Goal: Communication & Community: Answer question/provide support

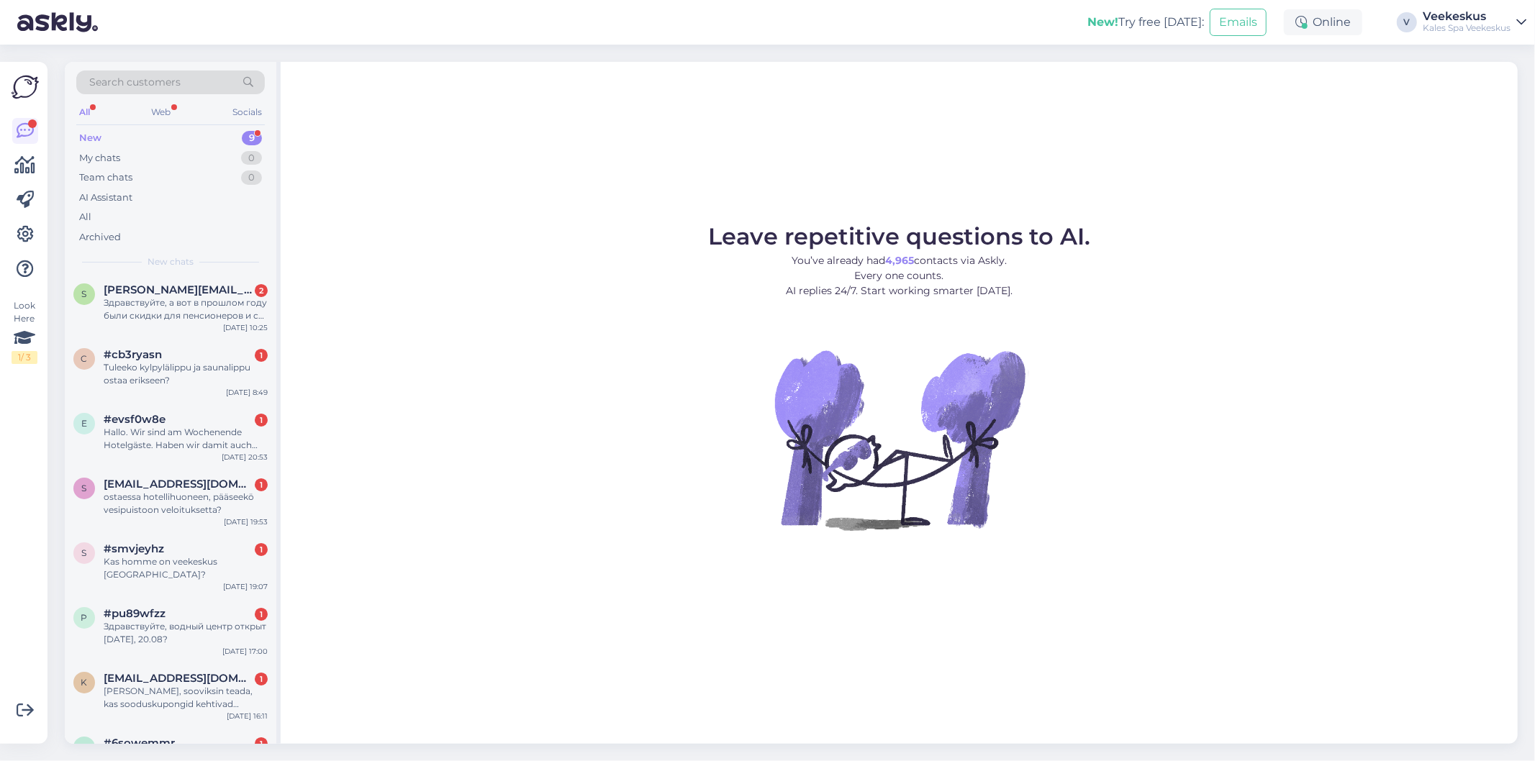
scroll to position [76, 0]
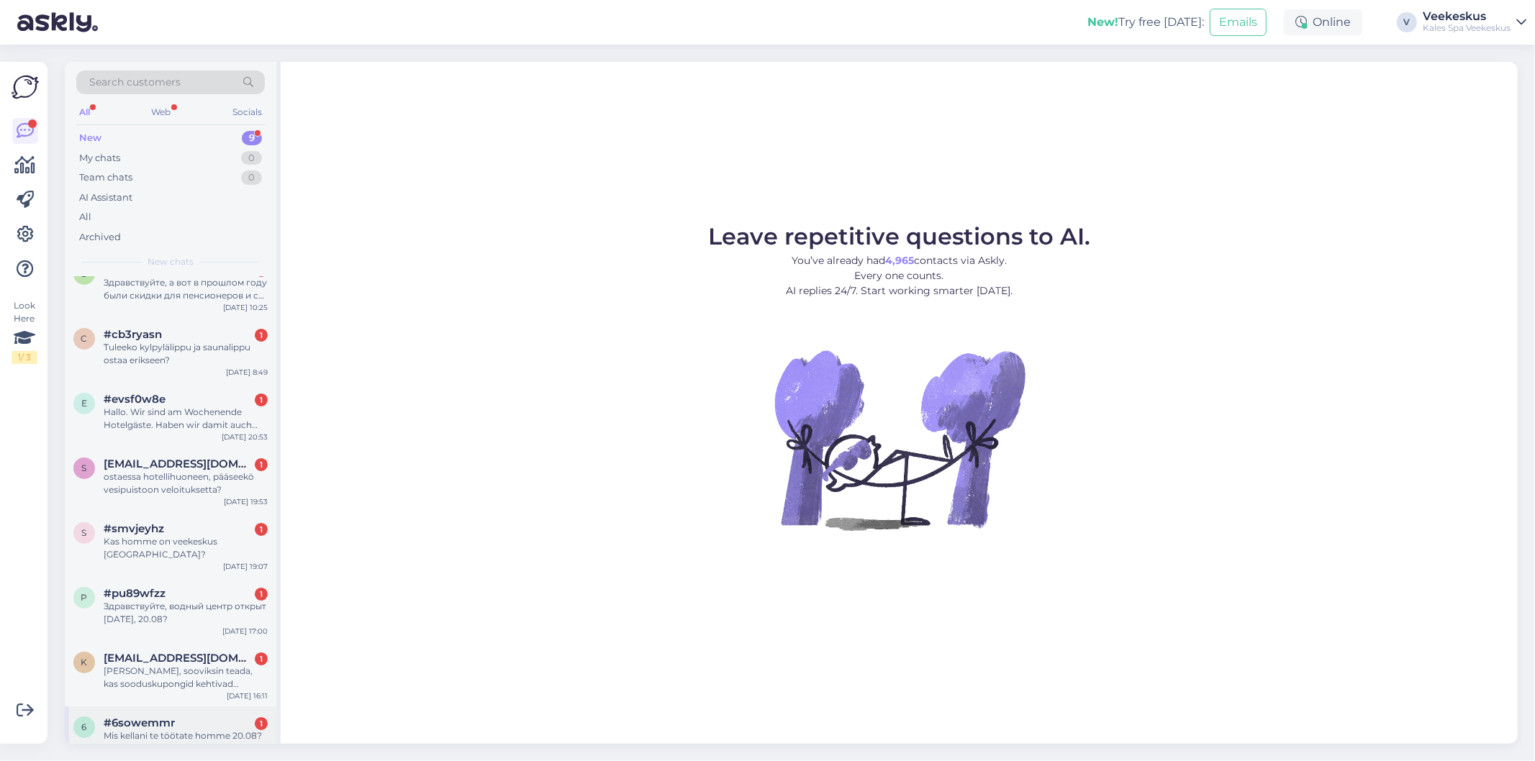
click at [161, 730] on div "Mis kellani te töötate homme 20.08?" at bounding box center [186, 736] width 164 height 13
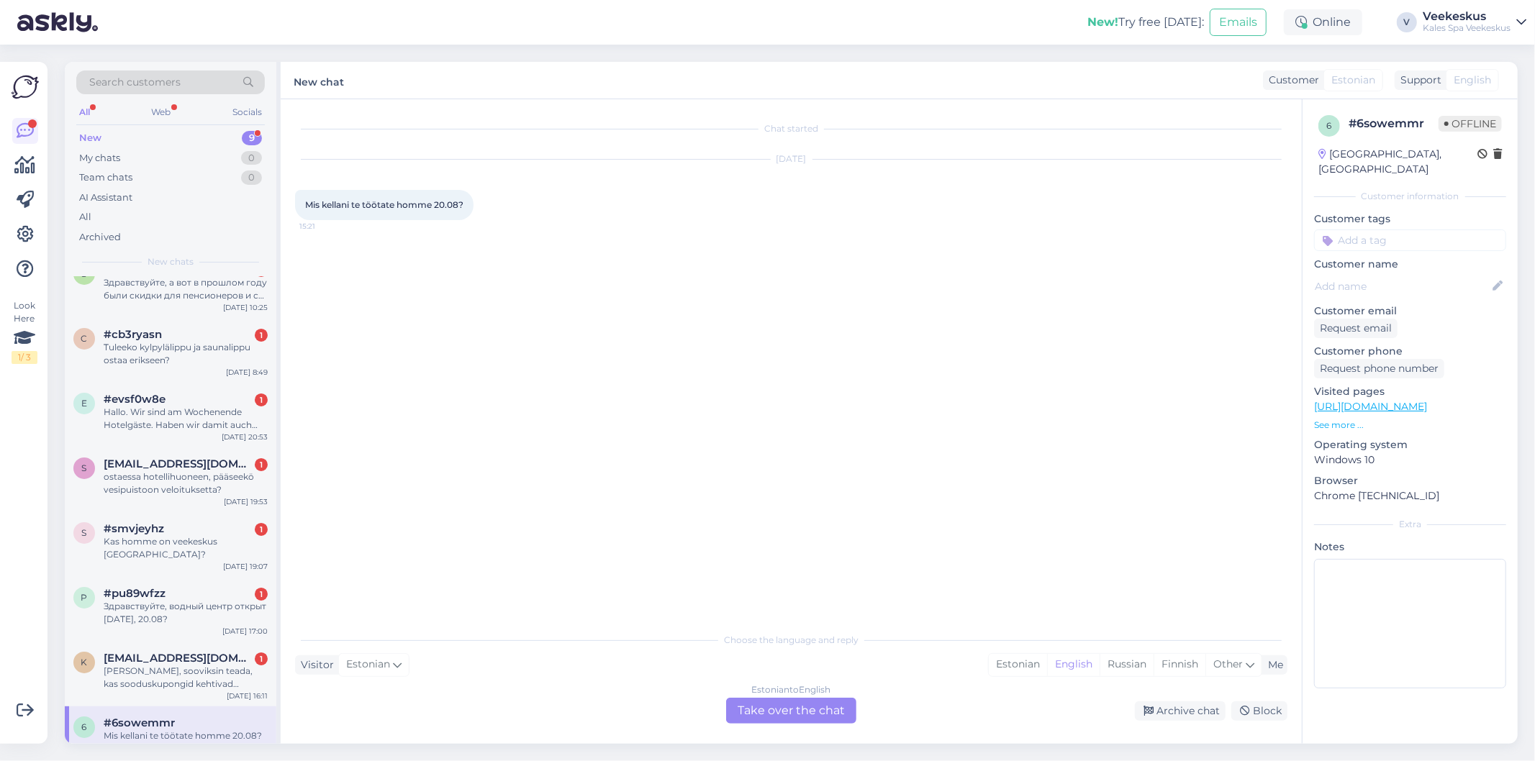
click at [813, 710] on div "Estonian to English Take over the chat" at bounding box center [791, 711] width 130 height 26
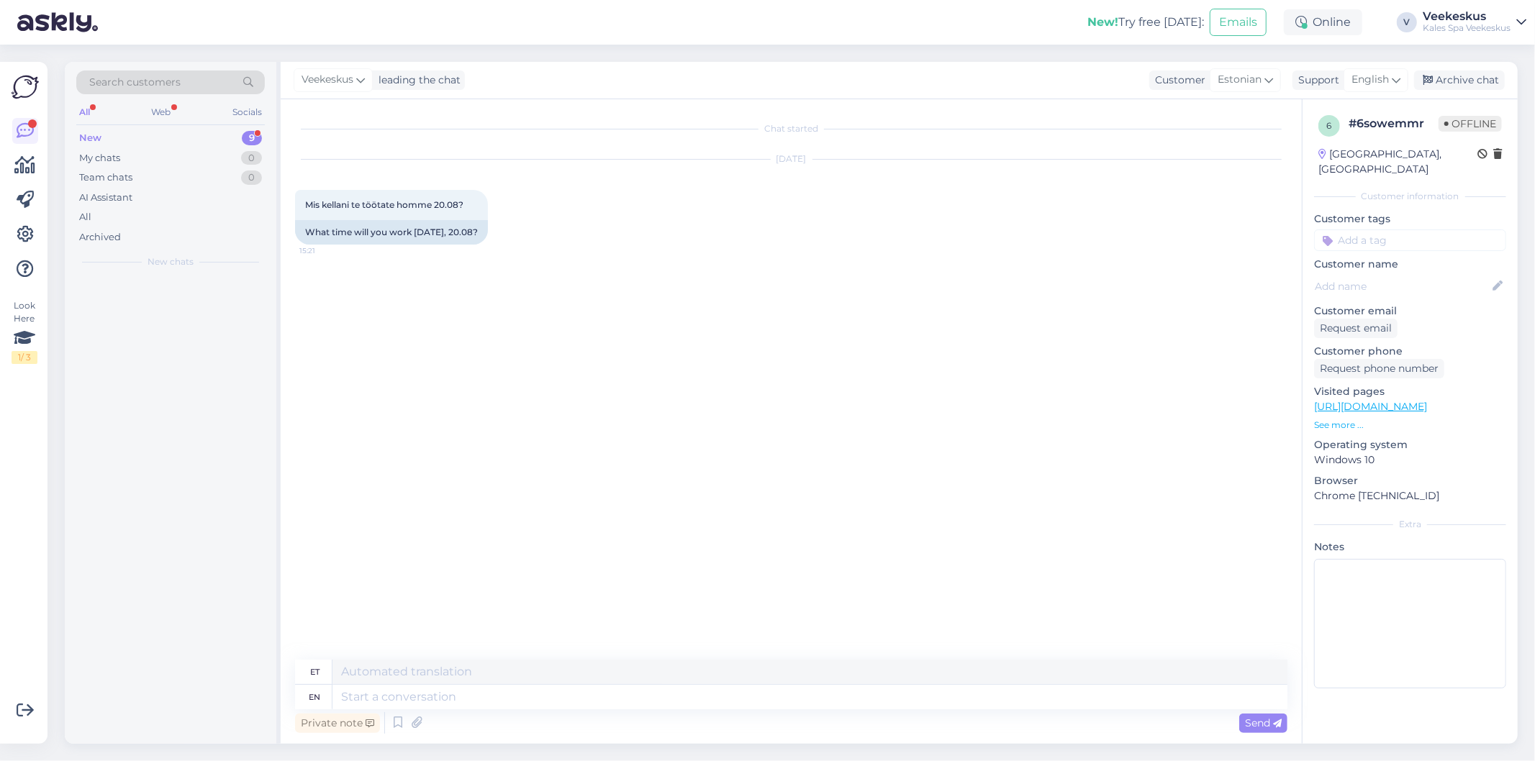
scroll to position [0, 0]
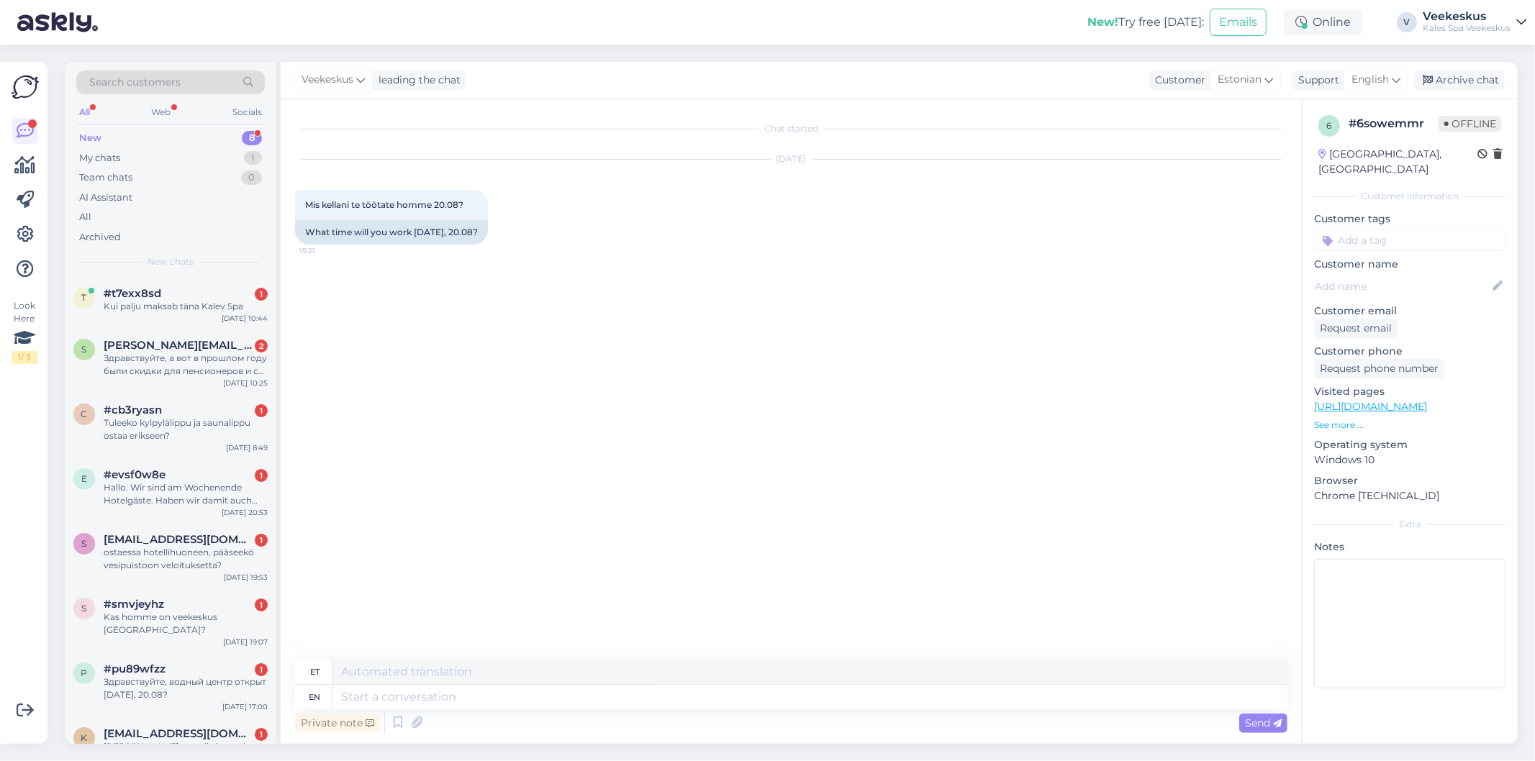
click at [838, 710] on div "Private note Send" at bounding box center [791, 723] width 992 height 27
click at [682, 698] on textarea at bounding box center [810, 697] width 955 height 24
type textarea "10.00-21"
type textarea "10.00-21>00"
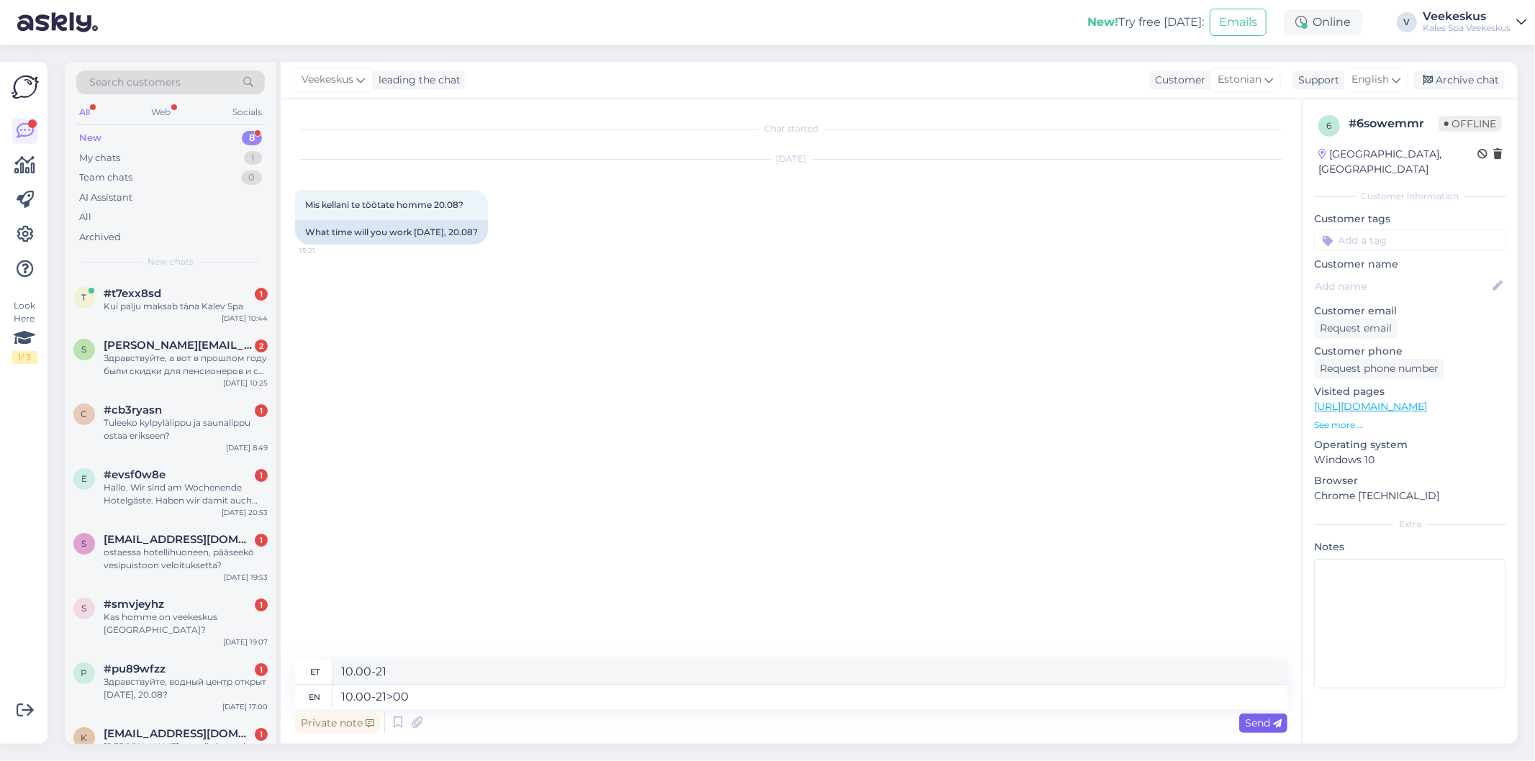
click at [1277, 723] on icon at bounding box center [1277, 724] width 9 height 9
type textarea "10.00-21>00"
click at [1258, 723] on span "Send" at bounding box center [1263, 723] width 37 height 13
click at [1452, 79] on div "Archive chat" at bounding box center [1459, 80] width 91 height 19
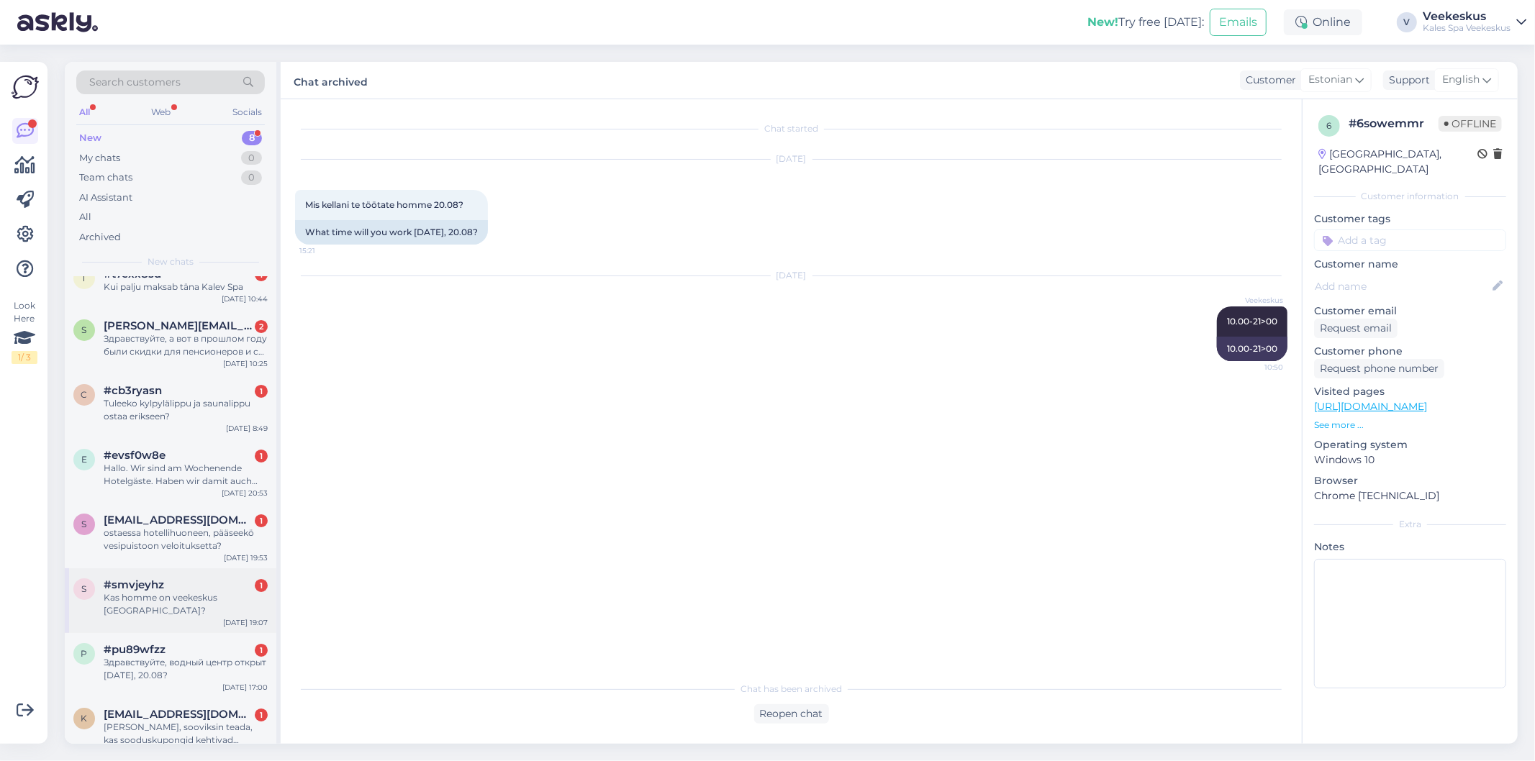
scroll to position [24, 0]
click at [181, 717] on div "[PERSON_NAME], sooviksin teada, kas sooduskupongid kehtivad homme?" at bounding box center [186, 730] width 164 height 26
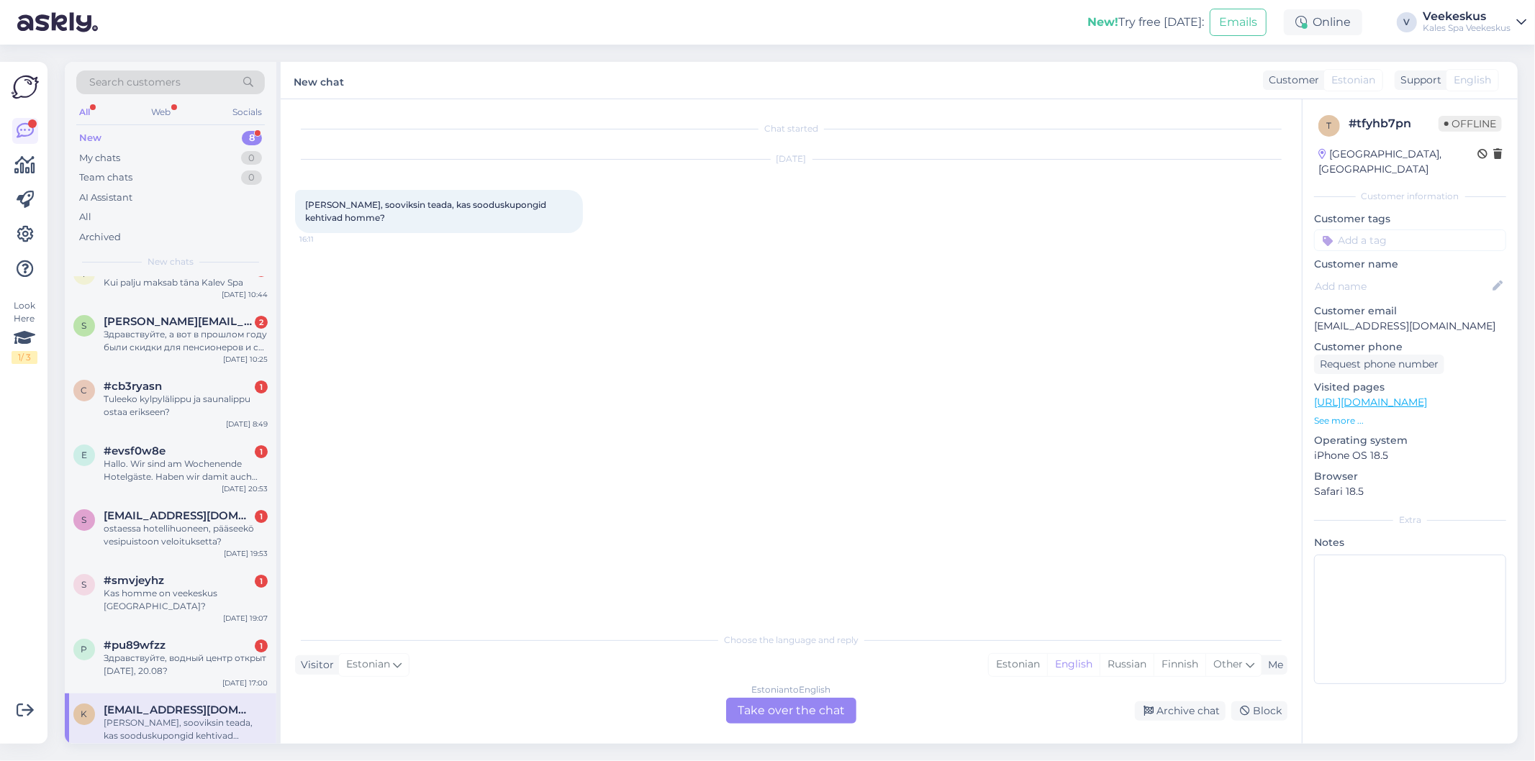
click at [754, 711] on div "Estonian to English Take over the chat" at bounding box center [791, 711] width 130 height 26
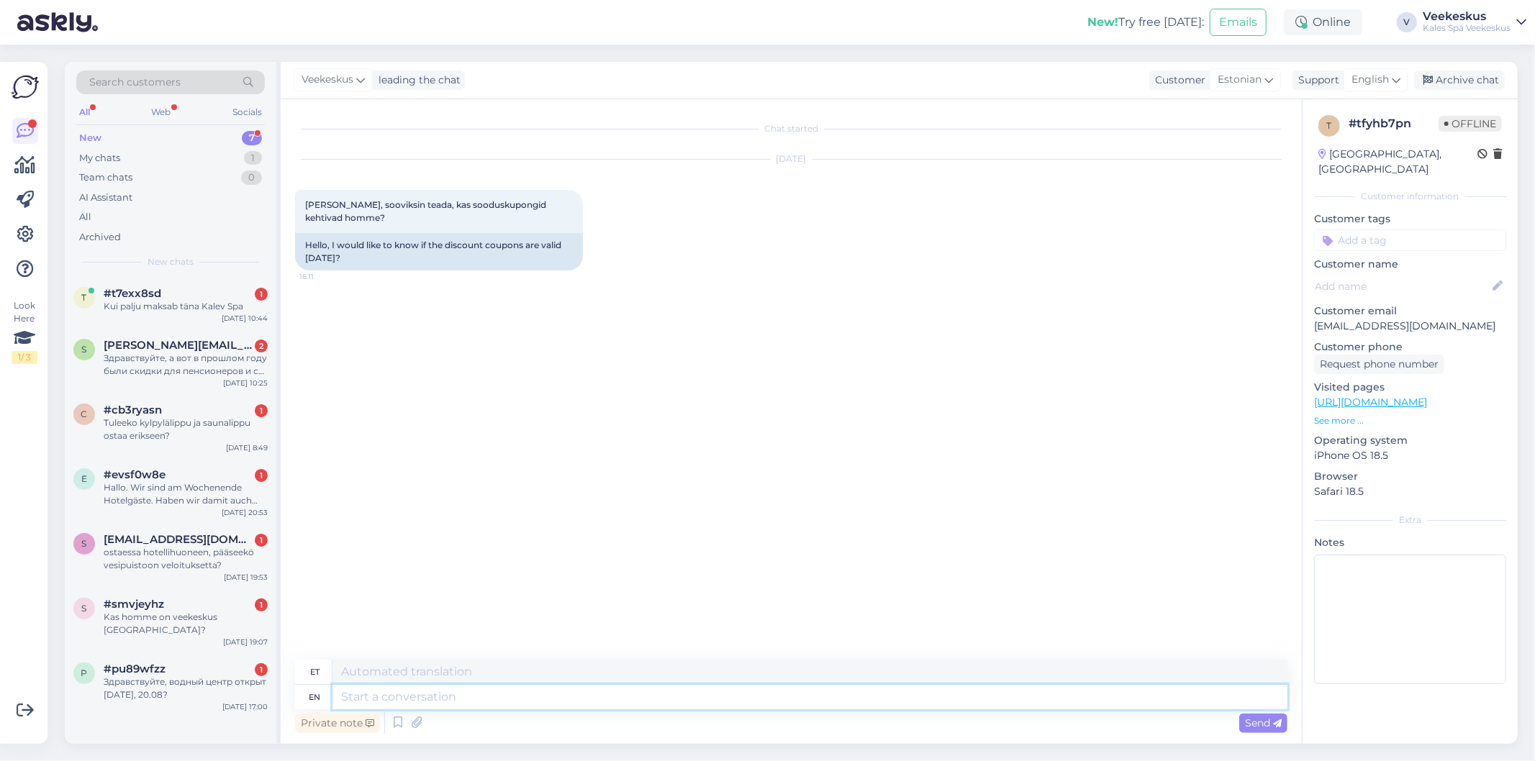
click at [763, 692] on textarea at bounding box center [810, 697] width 955 height 24
type textarea "tere, k"
type textarea "siin"
type textarea "tere, kehtivad"
click at [1255, 727] on span "Send" at bounding box center [1263, 723] width 37 height 13
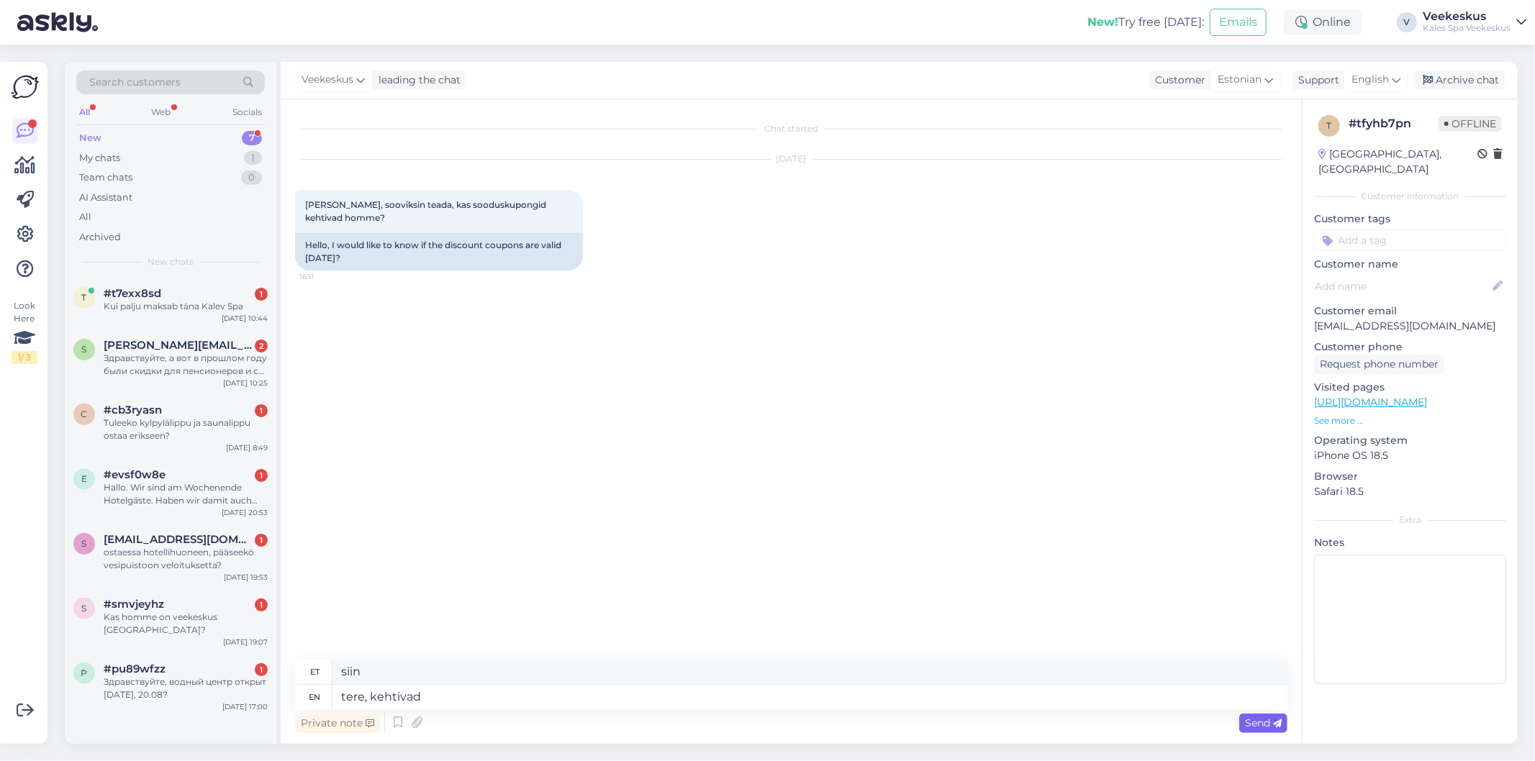
type textarea "tere, kestavad"
click at [1470, 74] on div "Archive chat" at bounding box center [1459, 80] width 91 height 19
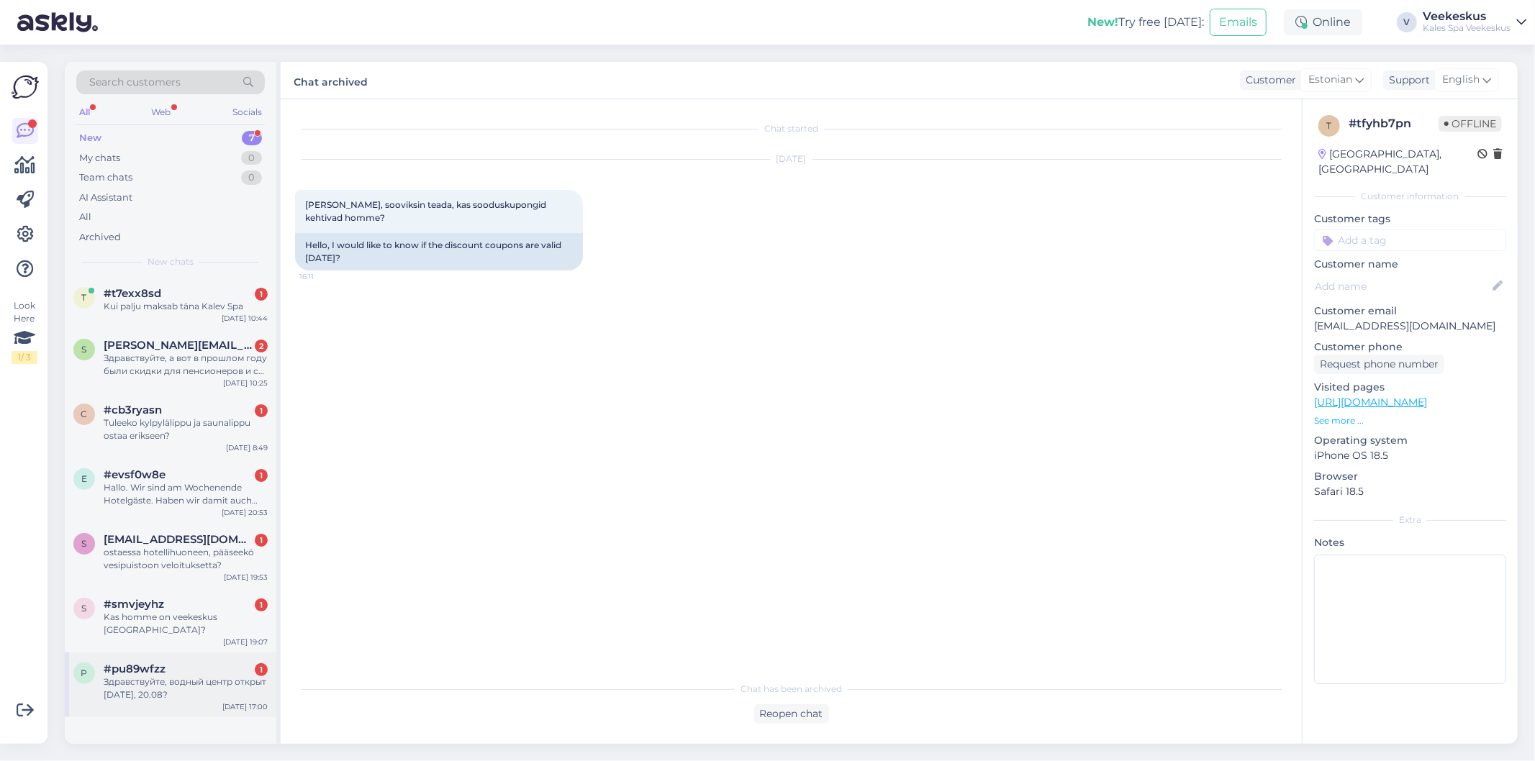
click at [164, 676] on div "Здравствуйте, водный центр открыт [DATE], 20.08?" at bounding box center [186, 689] width 164 height 26
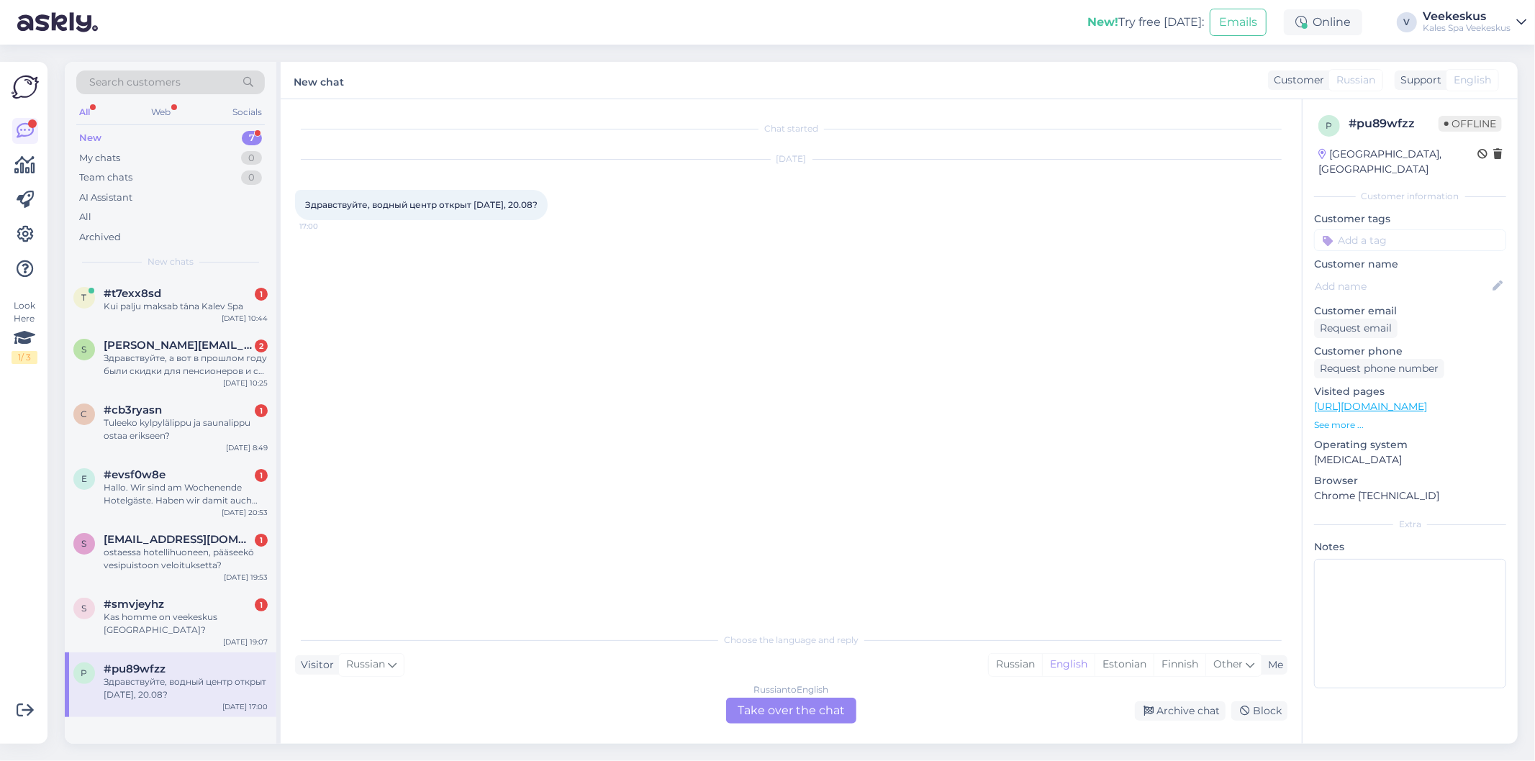
click at [767, 711] on div "Russian to English Take over the chat" at bounding box center [791, 711] width 130 height 26
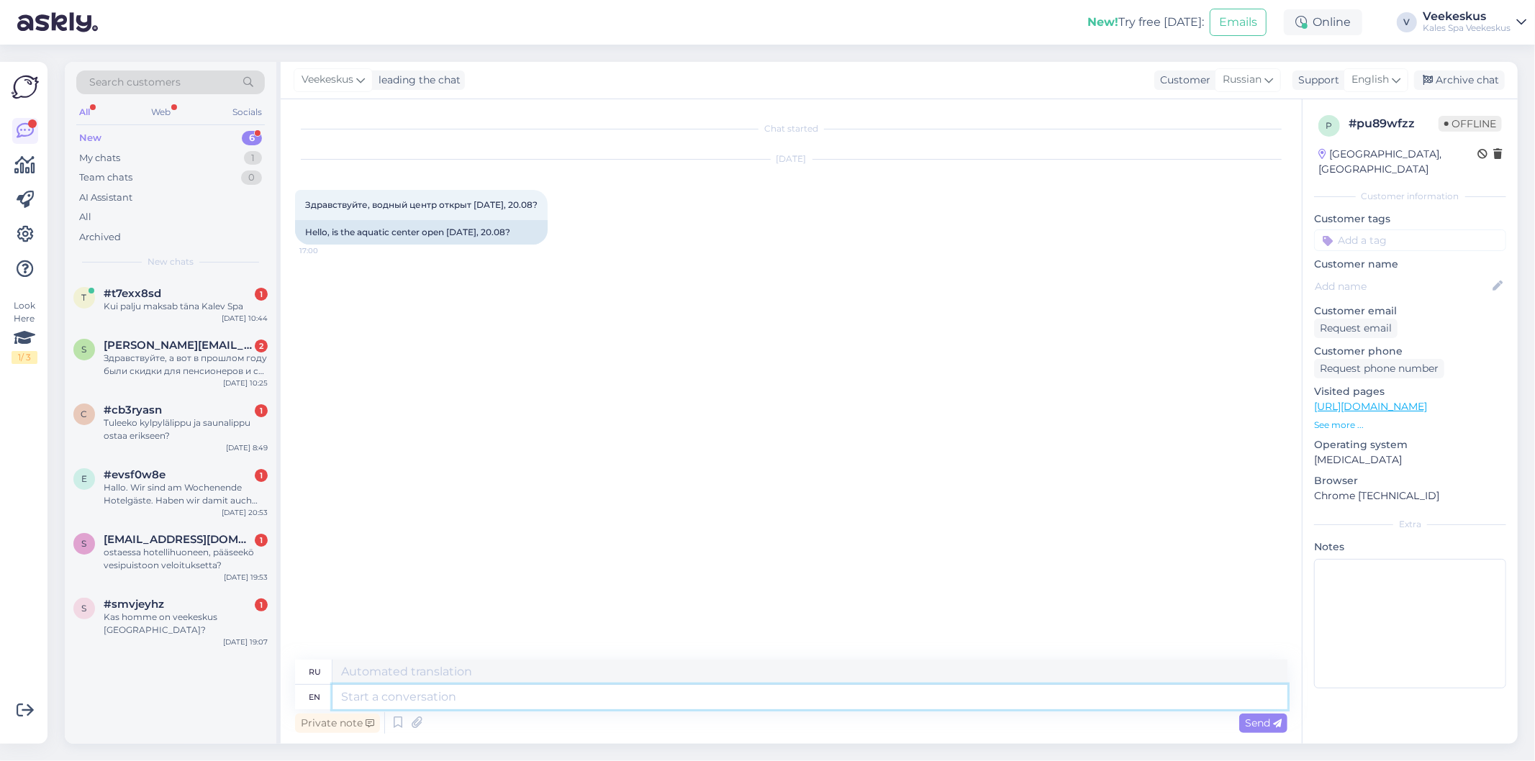
click at [766, 700] on textarea at bounding box center [810, 697] width 955 height 24
type textarea "1"
type textarea "10"
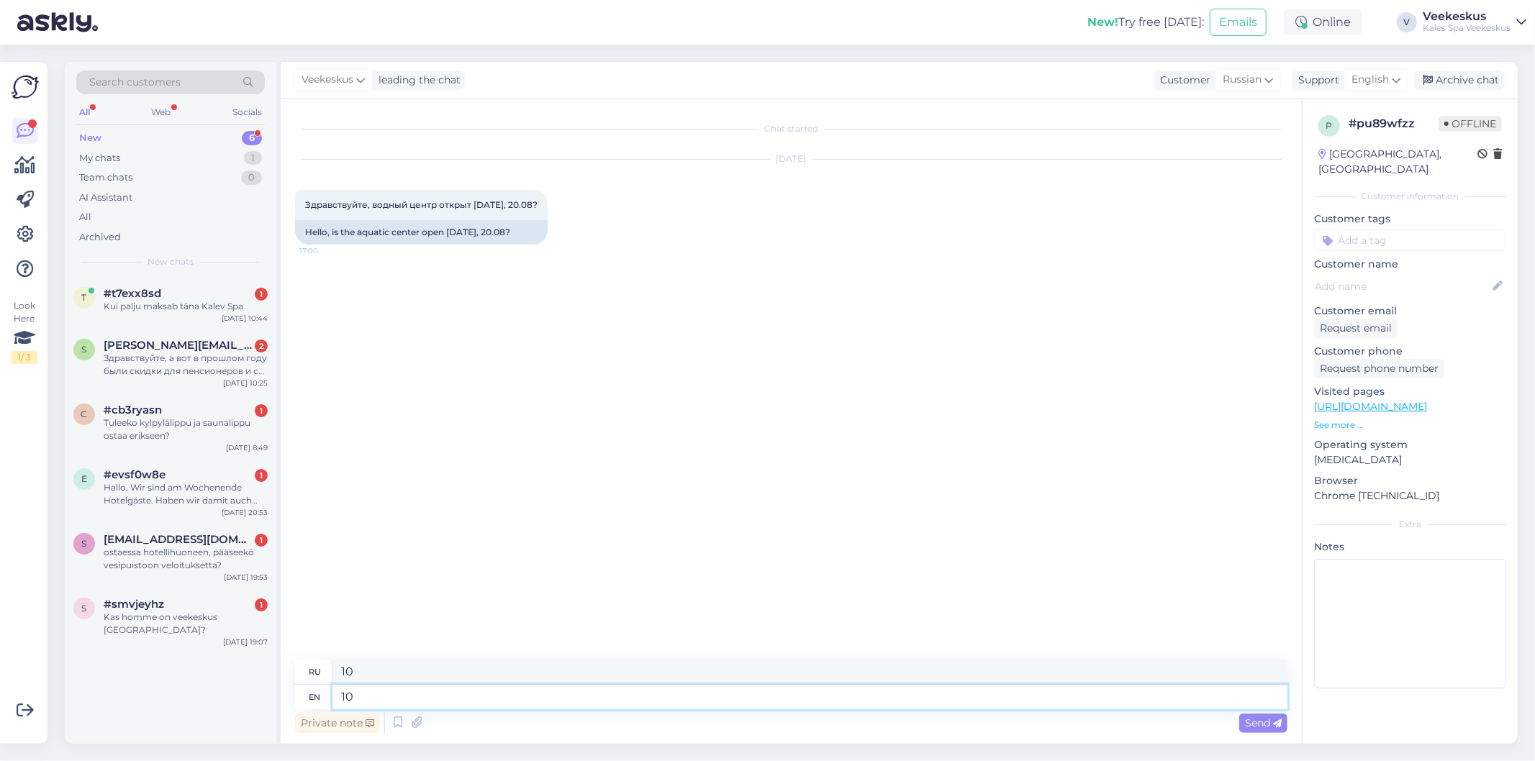
type textarea "10-"
type textarea "10-22"
type textarea "10-21"
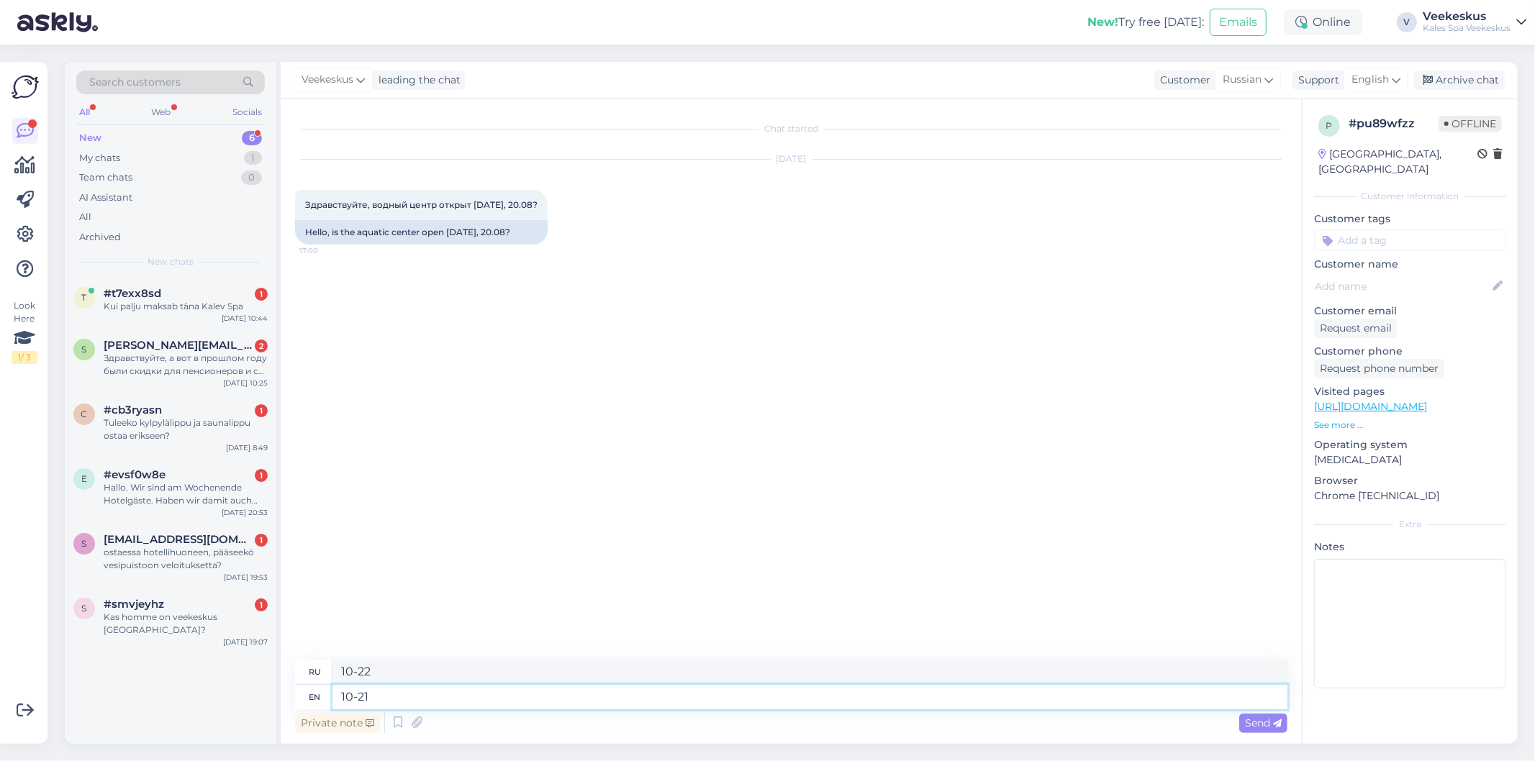
type textarea "10-21"
click at [1262, 725] on span "Send" at bounding box center [1263, 723] width 37 height 13
click at [1476, 86] on div "Archive chat" at bounding box center [1459, 80] width 91 height 19
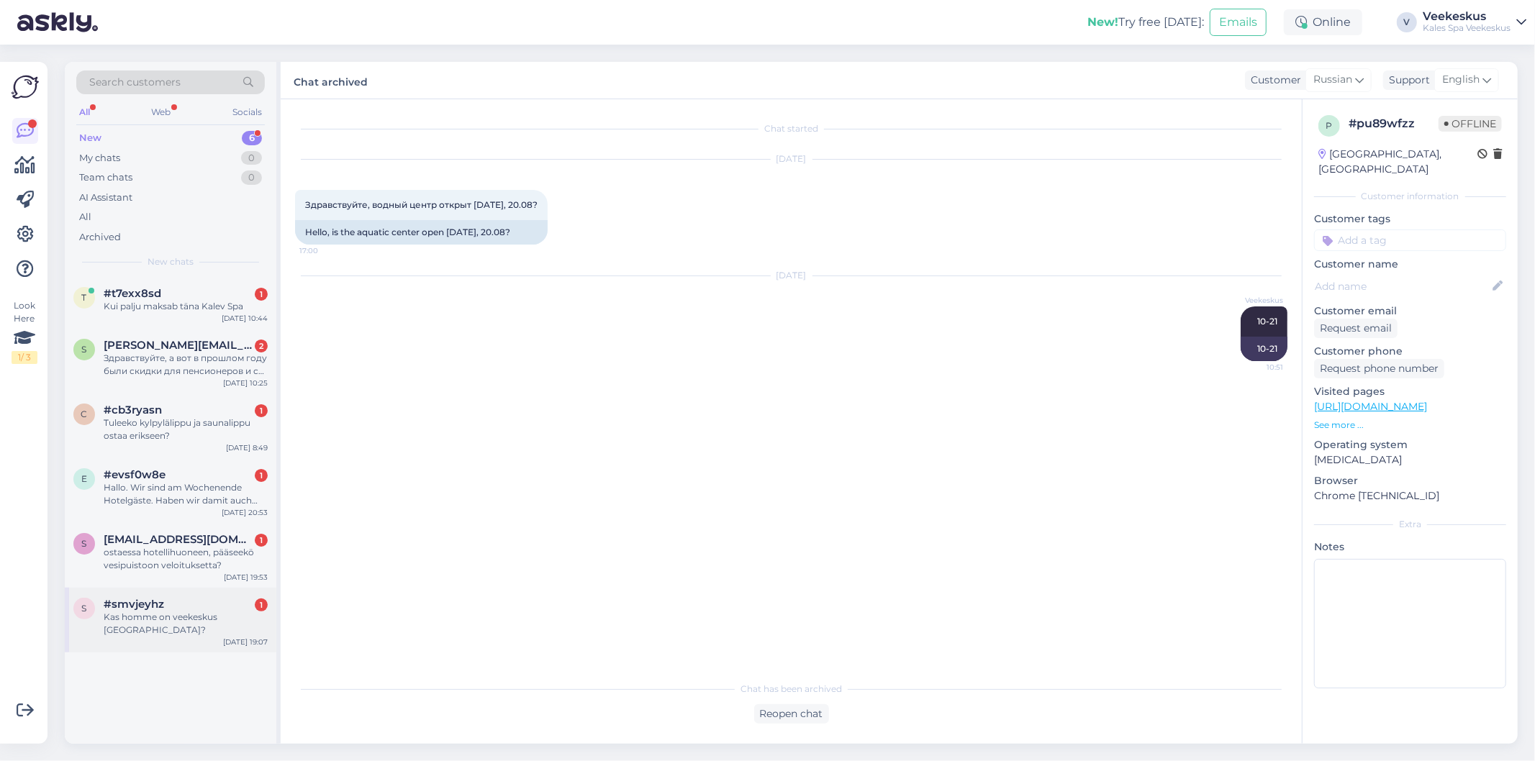
click at [153, 615] on div "Kas homme on veekeskus [GEOGRAPHIC_DATA]?" at bounding box center [186, 624] width 164 height 26
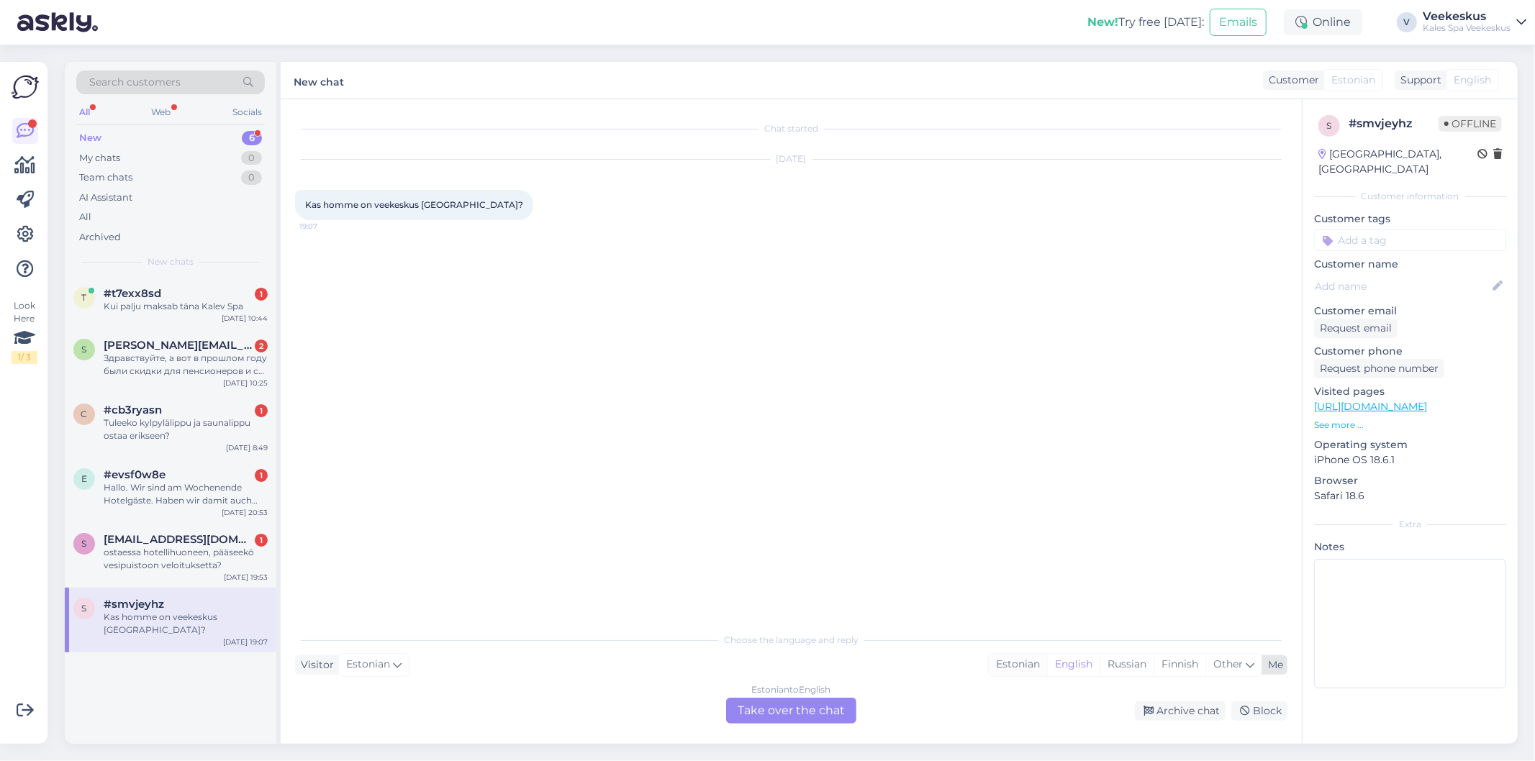
click at [1020, 658] on div "Estonian" at bounding box center [1018, 665] width 58 height 22
click at [792, 707] on div "Estonian to Estonian Take over the chat" at bounding box center [791, 711] width 130 height 26
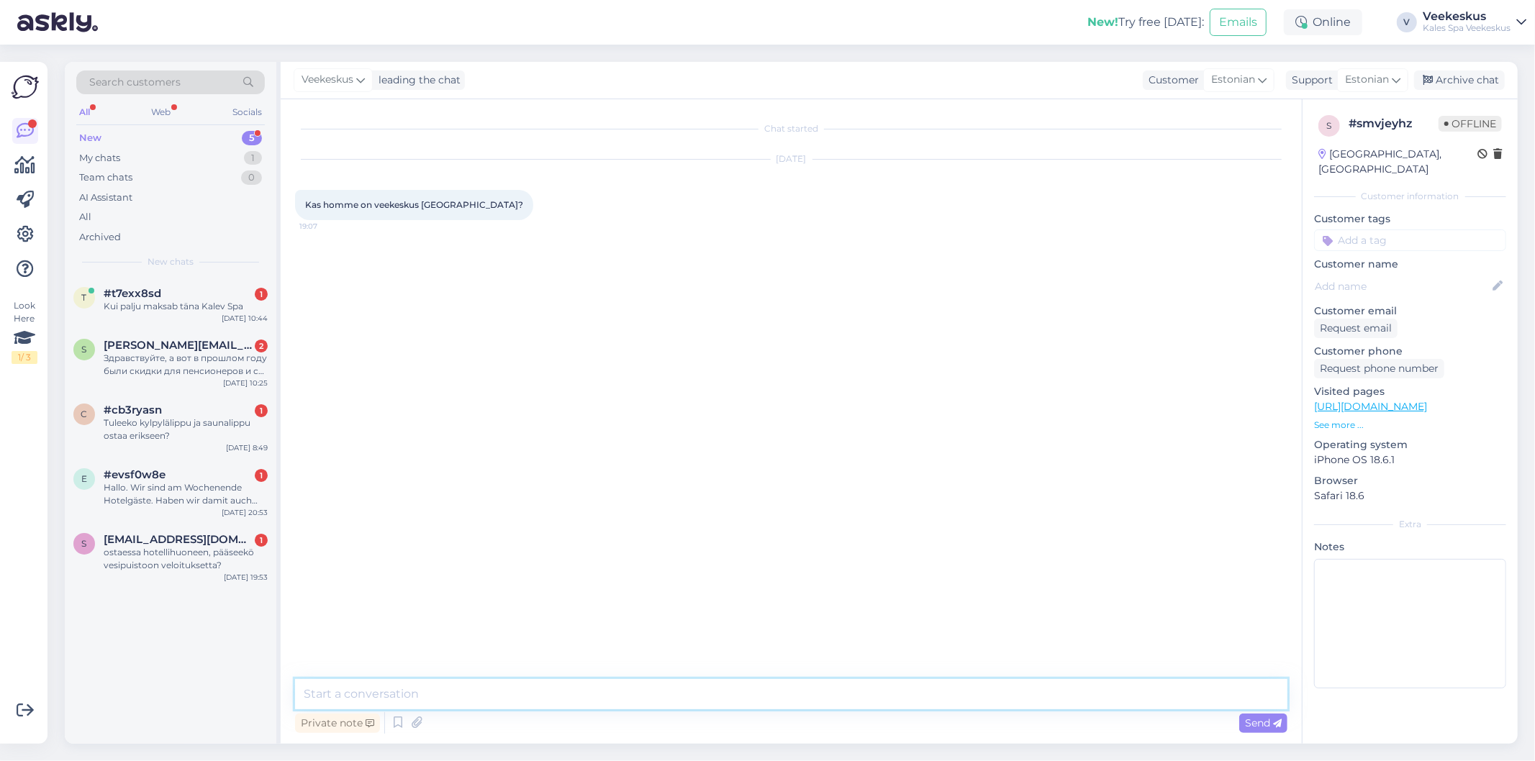
click at [792, 692] on textarea at bounding box center [791, 694] width 992 height 30
paste textarea "[URL][DOMAIN_NAME]"
type textarea "[URL][DOMAIN_NAME]"
click at [1260, 723] on span "Send" at bounding box center [1263, 723] width 37 height 13
click at [139, 551] on div "ostaessa hotellihuoneen, pääseekö vesipuistoon veloituksetta?" at bounding box center [186, 559] width 164 height 26
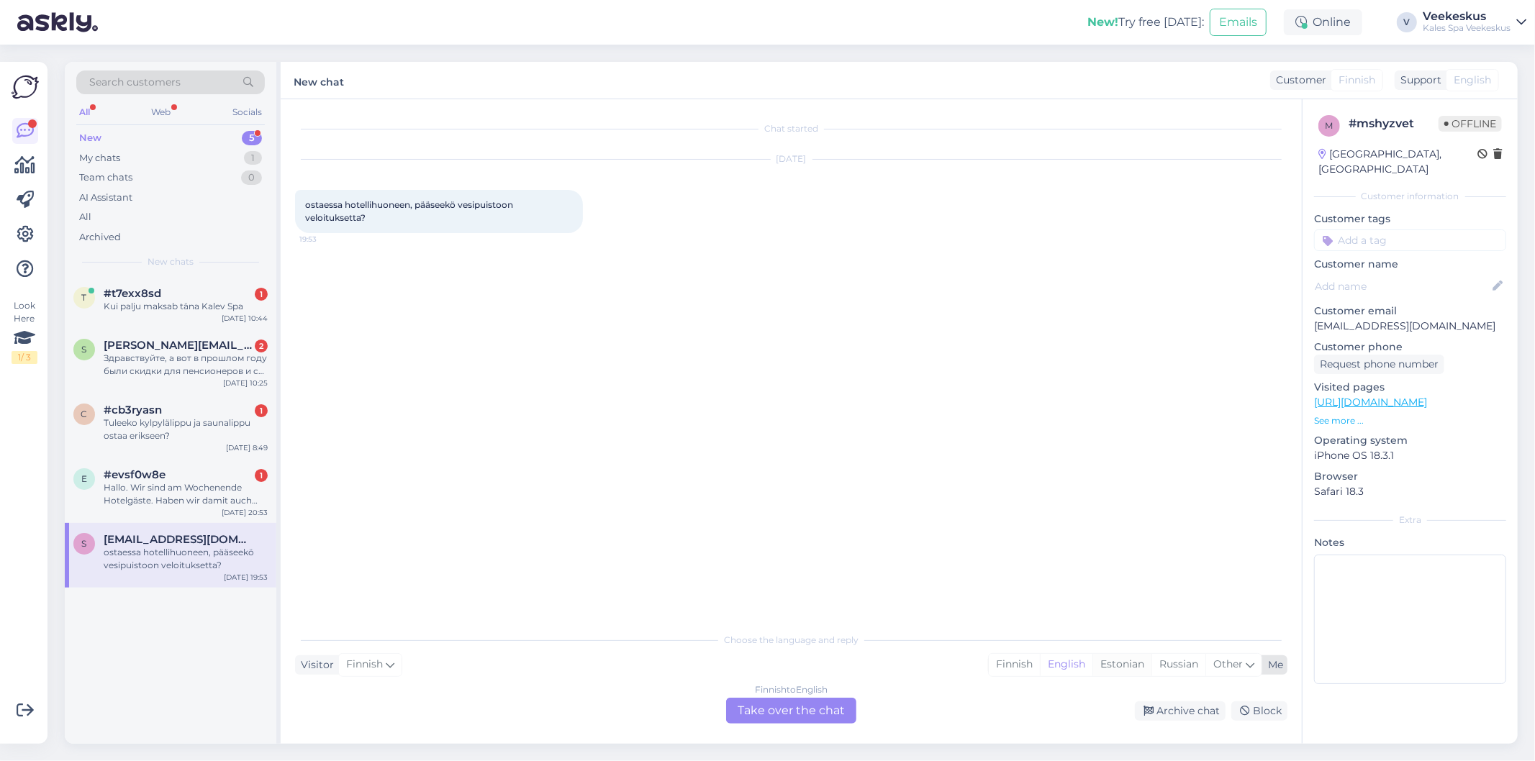
click at [1114, 666] on div "Estonian" at bounding box center [1122, 665] width 59 height 22
click at [813, 710] on div "Finnish to Estonian Take over the chat" at bounding box center [791, 711] width 130 height 26
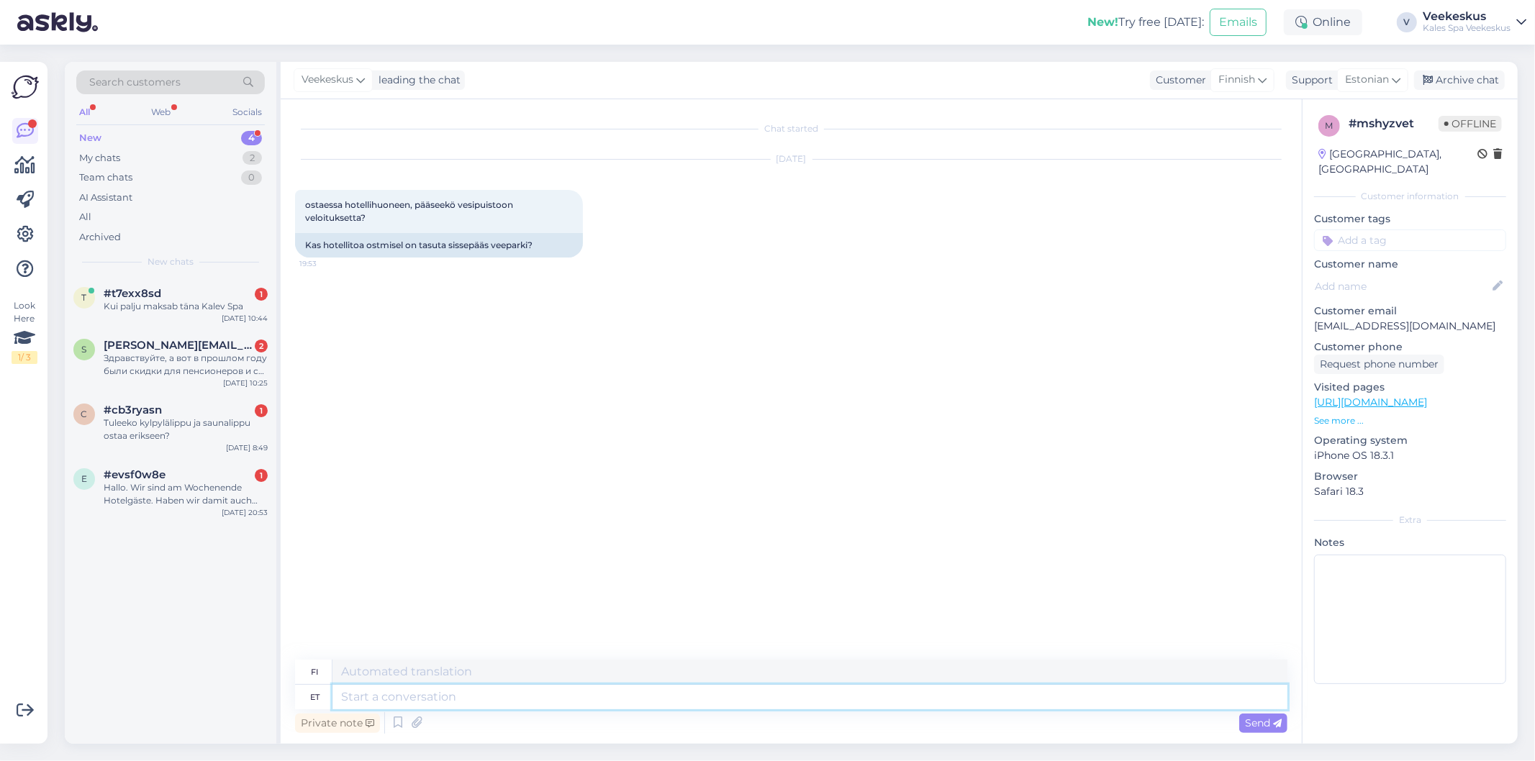
click at [815, 696] on textarea at bounding box center [810, 697] width 955 height 24
type textarea "[PERSON_NAME]"
type textarea "Hei,"
type textarea "tere, jah."
type textarea "Hei, kyllä."
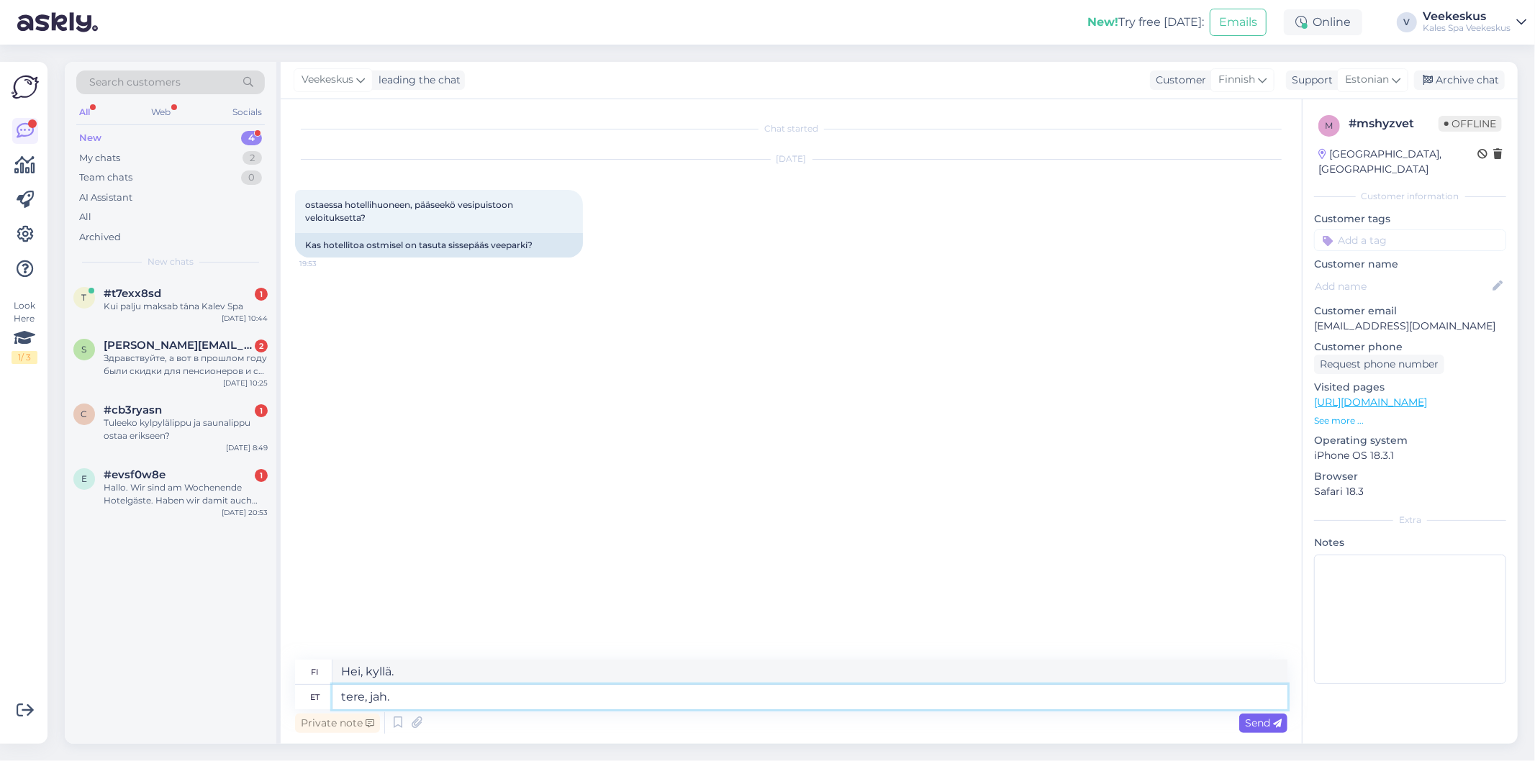
type textarea "tere, jah."
click at [1256, 723] on span "Send" at bounding box center [1263, 723] width 37 height 13
click at [1450, 83] on div "Archive chat" at bounding box center [1459, 80] width 91 height 19
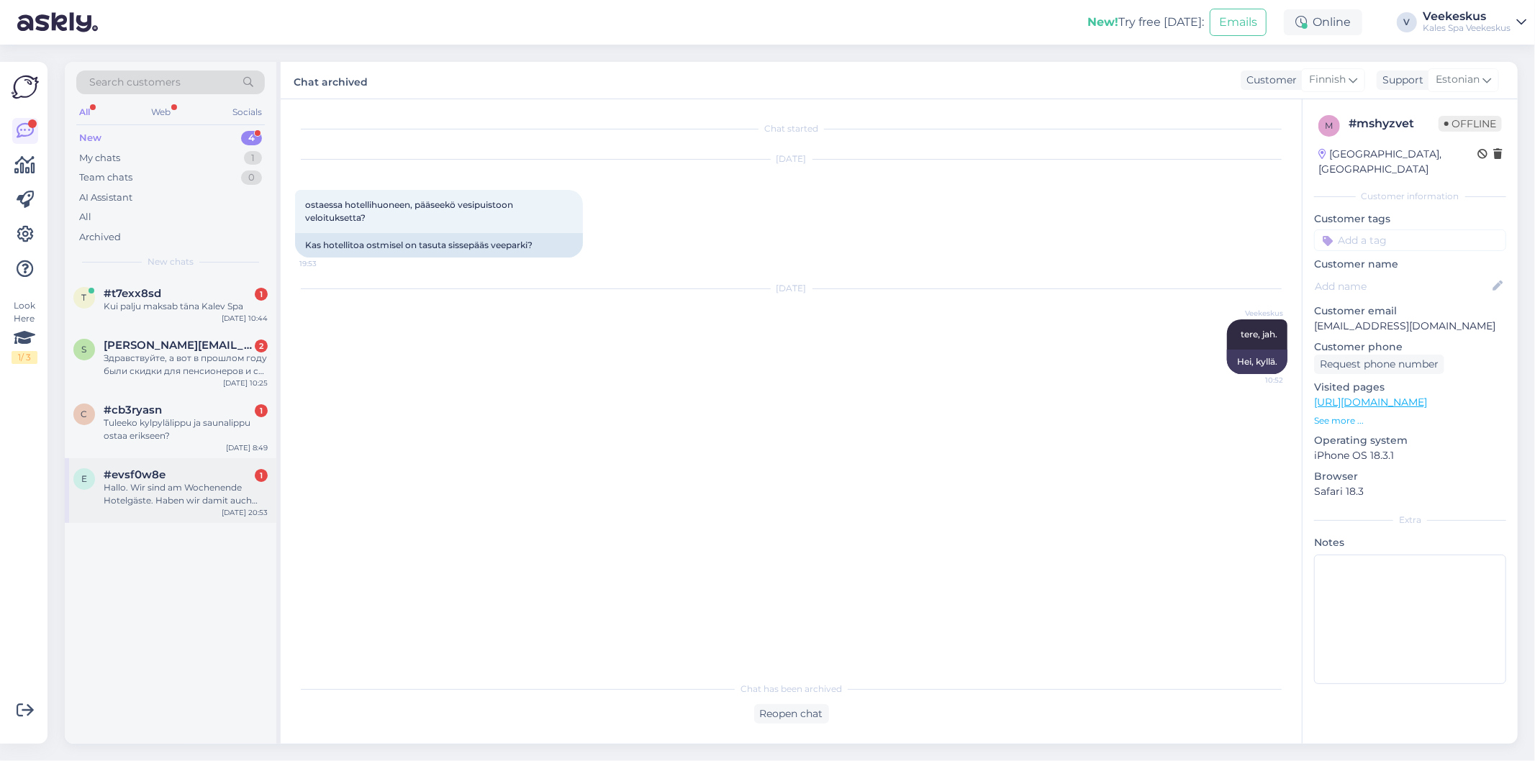
click at [163, 502] on div "Hallo. Wir sind am Wochenende Hotelgäste. Haben wir damit auch kostenfreien Ein…" at bounding box center [186, 494] width 164 height 26
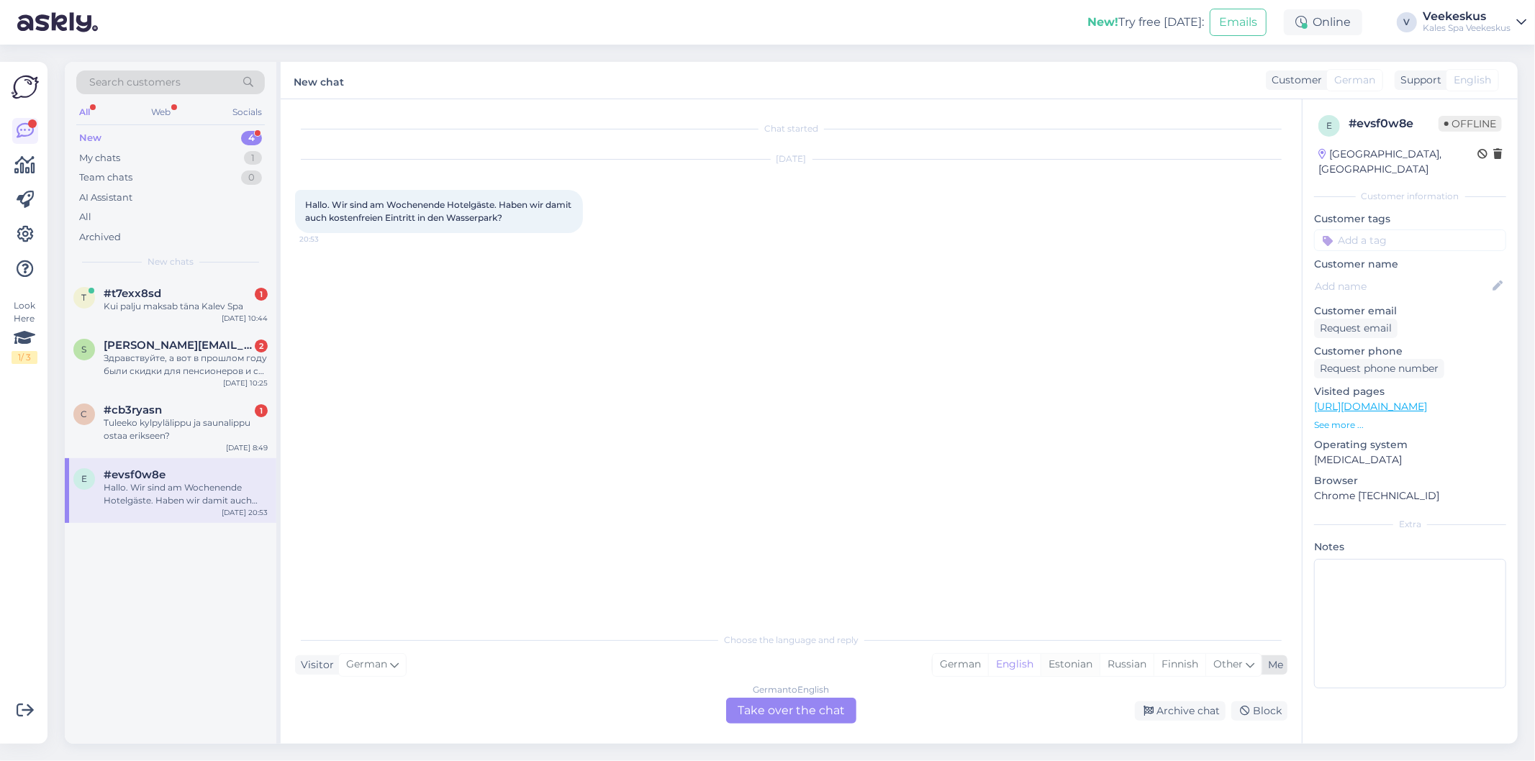
click at [1069, 664] on div "Estonian" at bounding box center [1070, 665] width 59 height 22
click at [759, 710] on div "German to Estonian Take over the chat" at bounding box center [791, 711] width 130 height 26
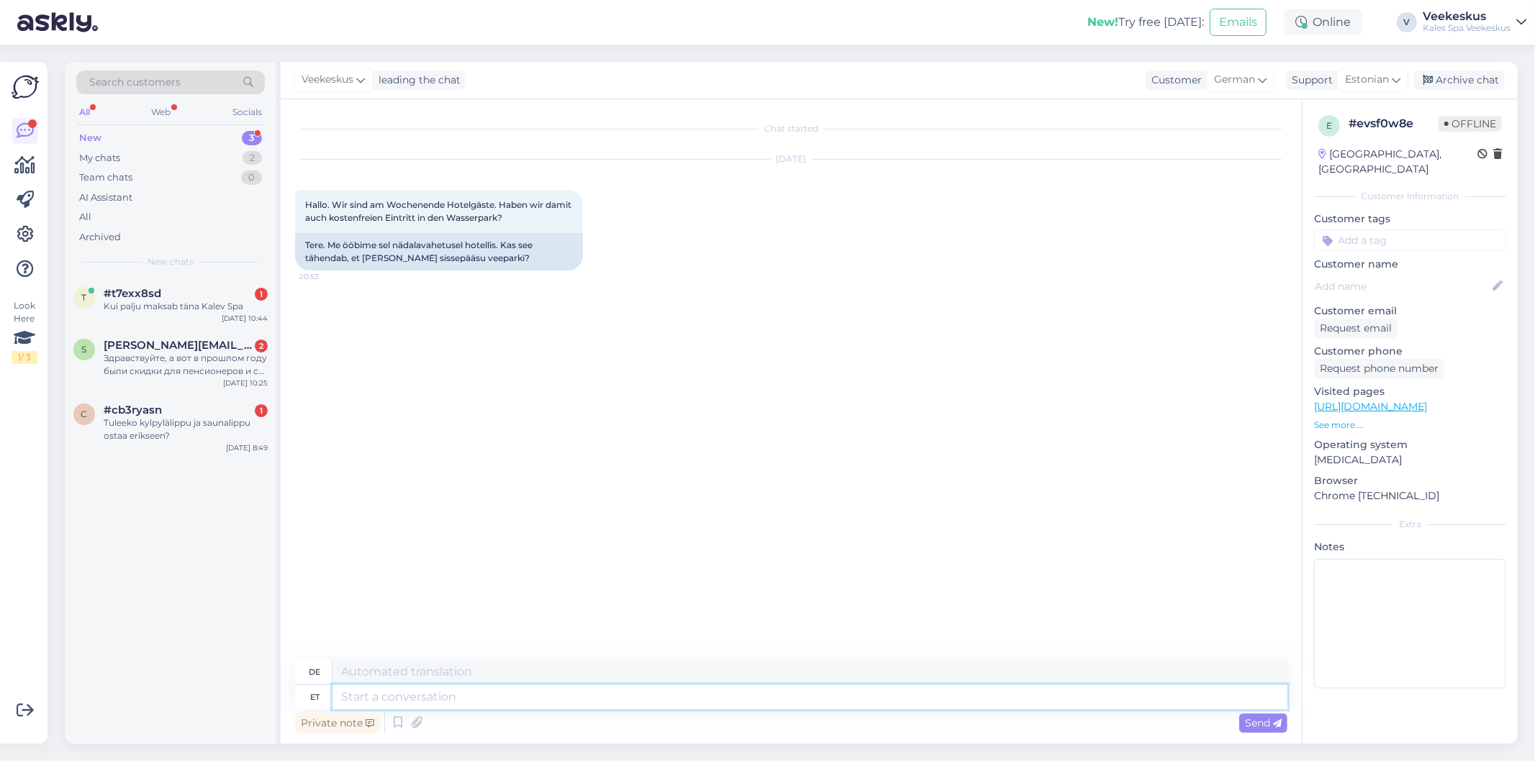
click at [759, 699] on textarea at bounding box center [810, 697] width 955 height 24
type textarea "hoteeli"
type textarea "Hotel"
type textarea "hoteeli;;bimise aj"
type textarea "hotel;;bism"
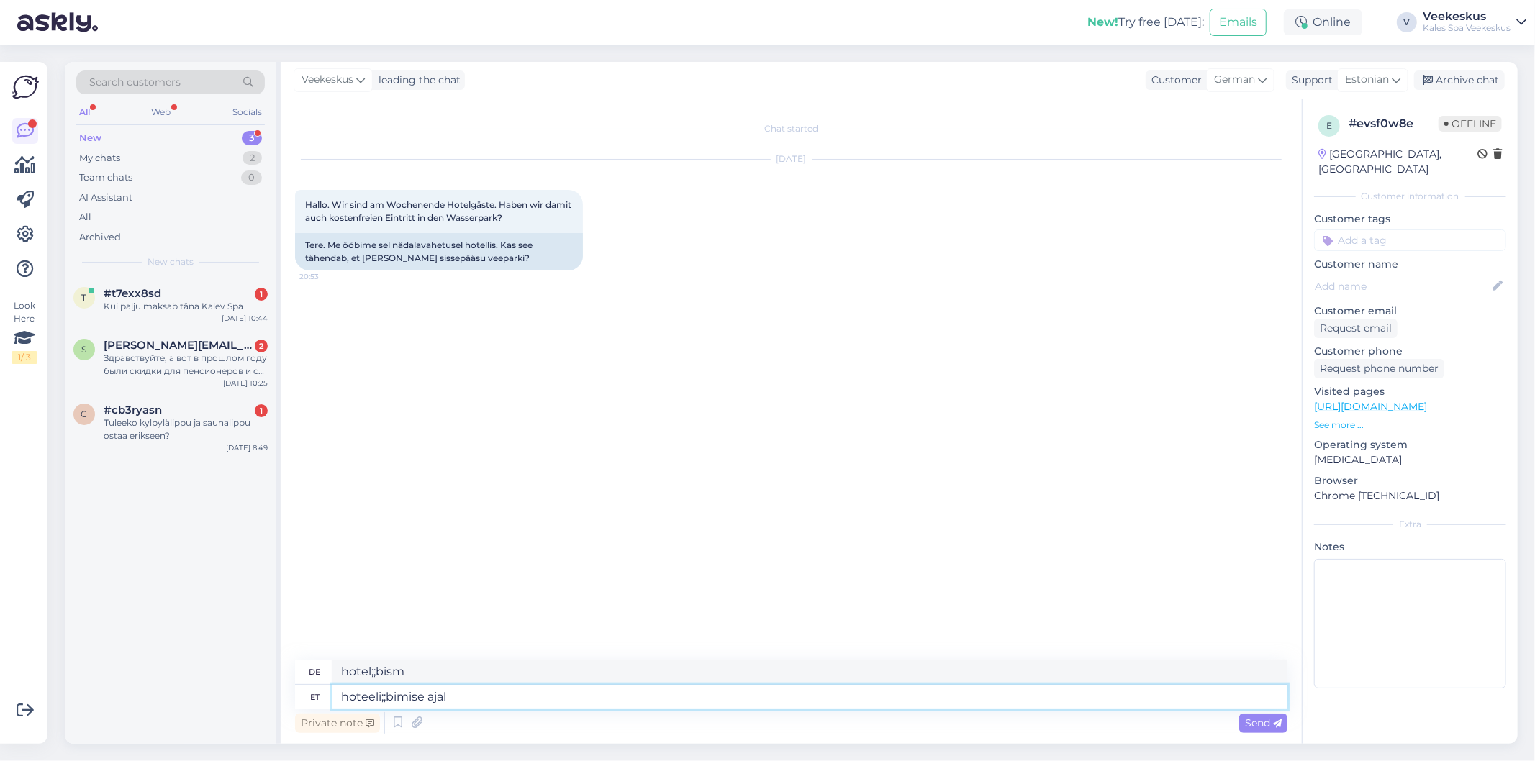
type textarea "hoteeli;;bimise ajal."
type textarea "während des Hotelaufenthalts."
type textarea "hoteeli;;b"
type textarea "hotel;;bism"
type textarea "hotee"
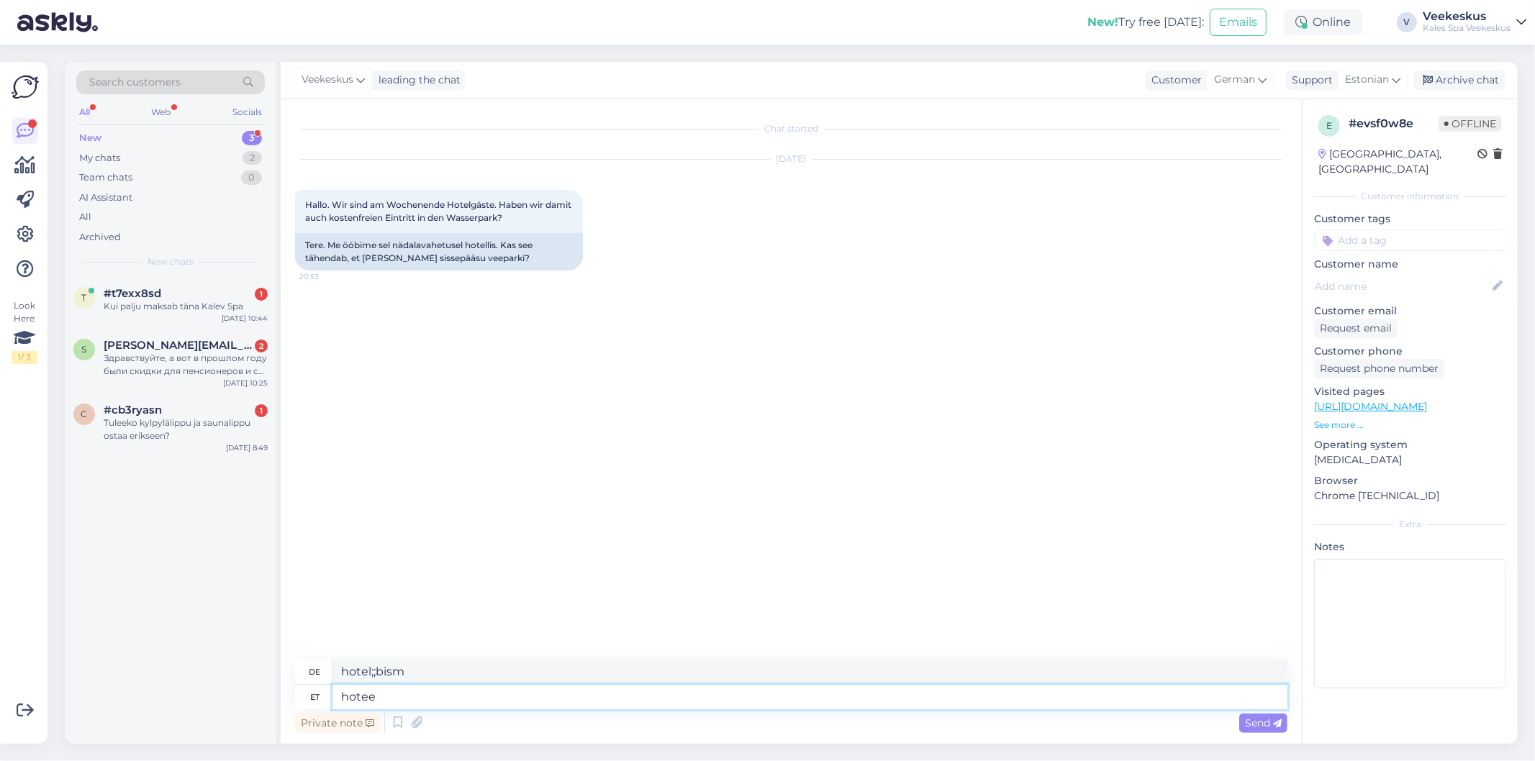
type textarea "Hotel"
type textarea "hoteeööbimise aja"
type textarea "Hotelaufenthalt"
type textarea "hoteeööbimise ajal."
type textarea "während eines Hotelaufenthaltes."
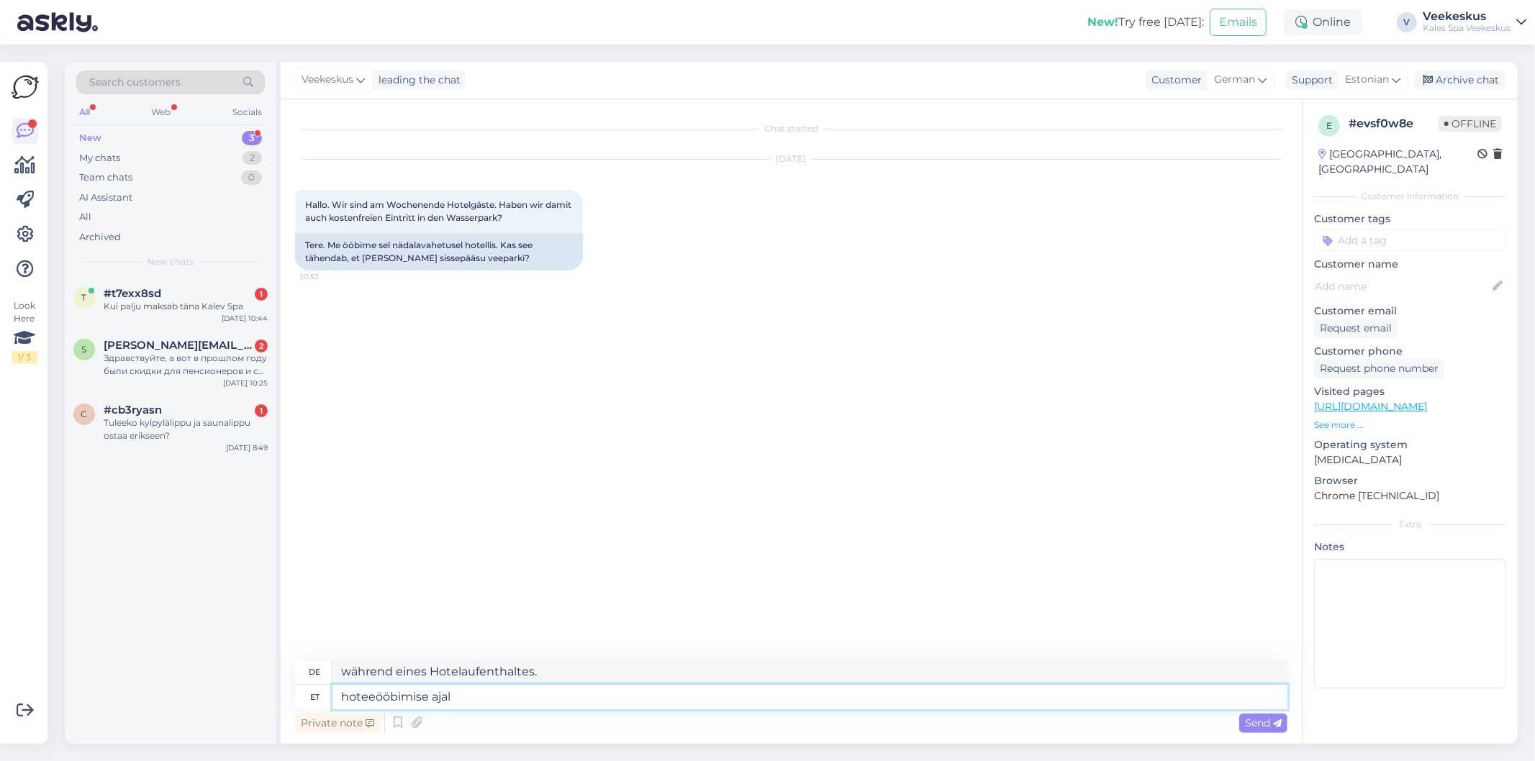
type textarea "hoteeööbimise ajal"
type textarea "während eines Hotelaufenthaltes"
type textarea "hoteeööbimise ajal jah."
type textarea "Ja, während eines Hotelaufenthalts."
type textarea "hoteeööbimise ajal jah."
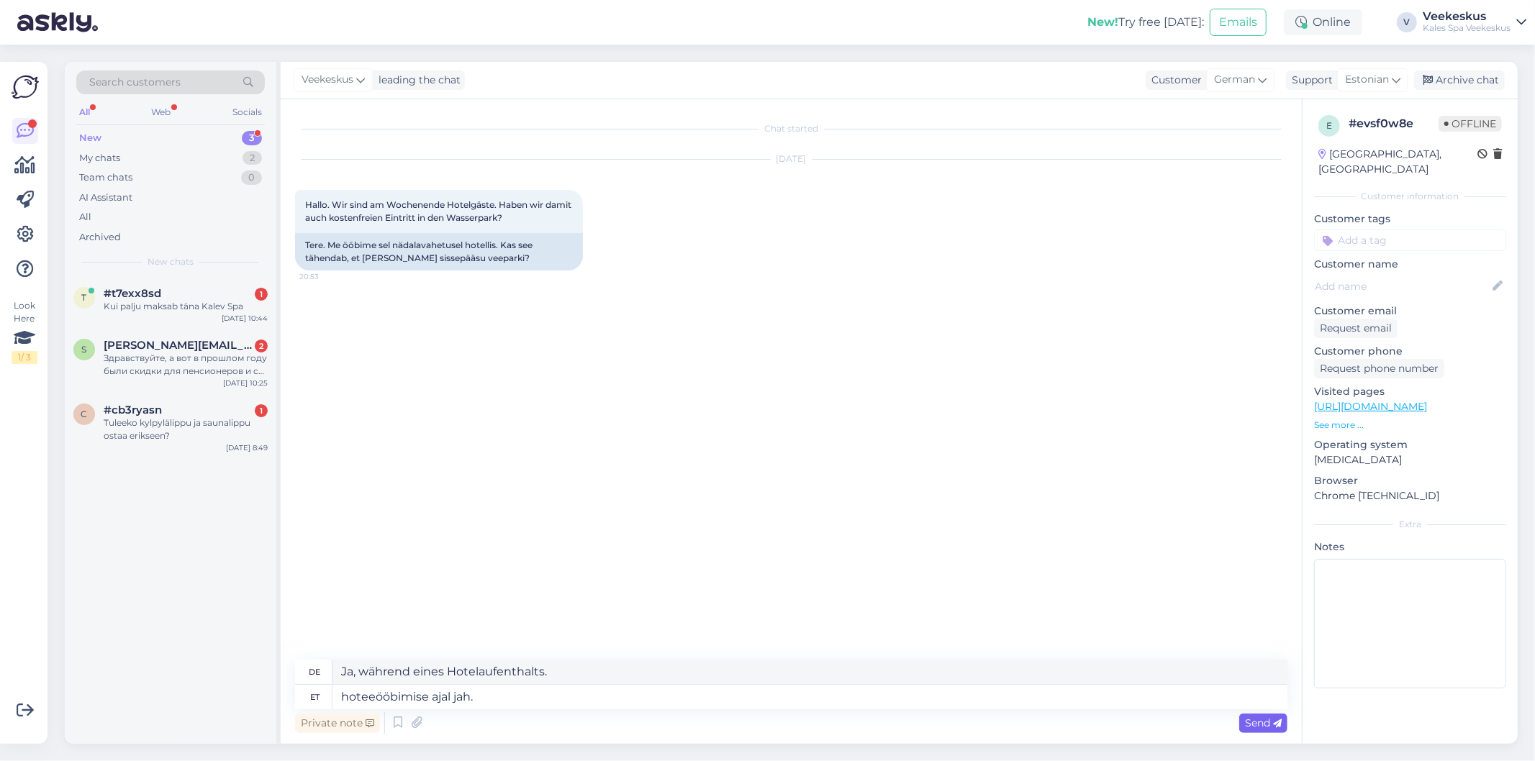
click at [1262, 725] on span "Send" at bounding box center [1263, 723] width 37 height 13
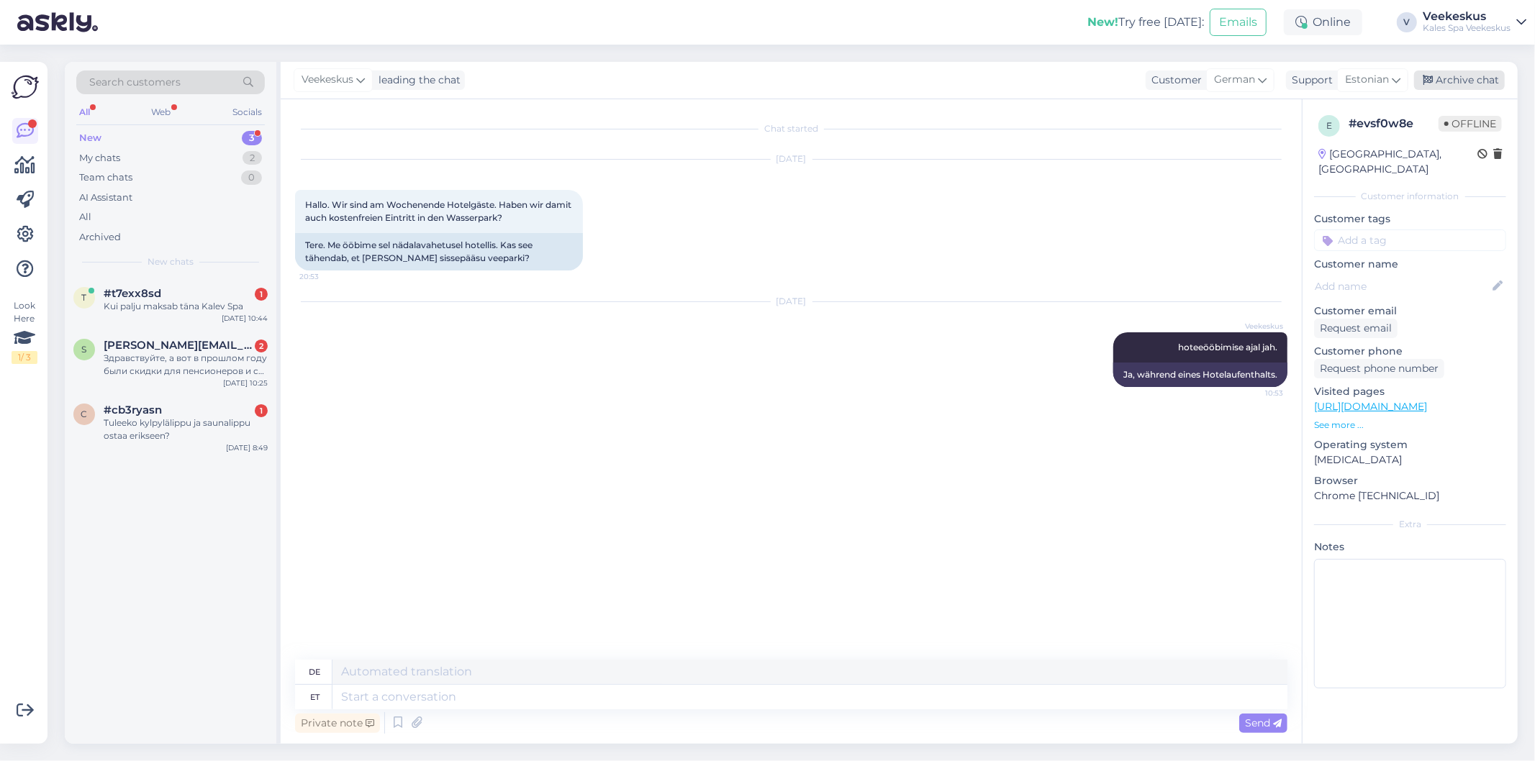
click at [1483, 75] on div "Archive chat" at bounding box center [1459, 80] width 91 height 19
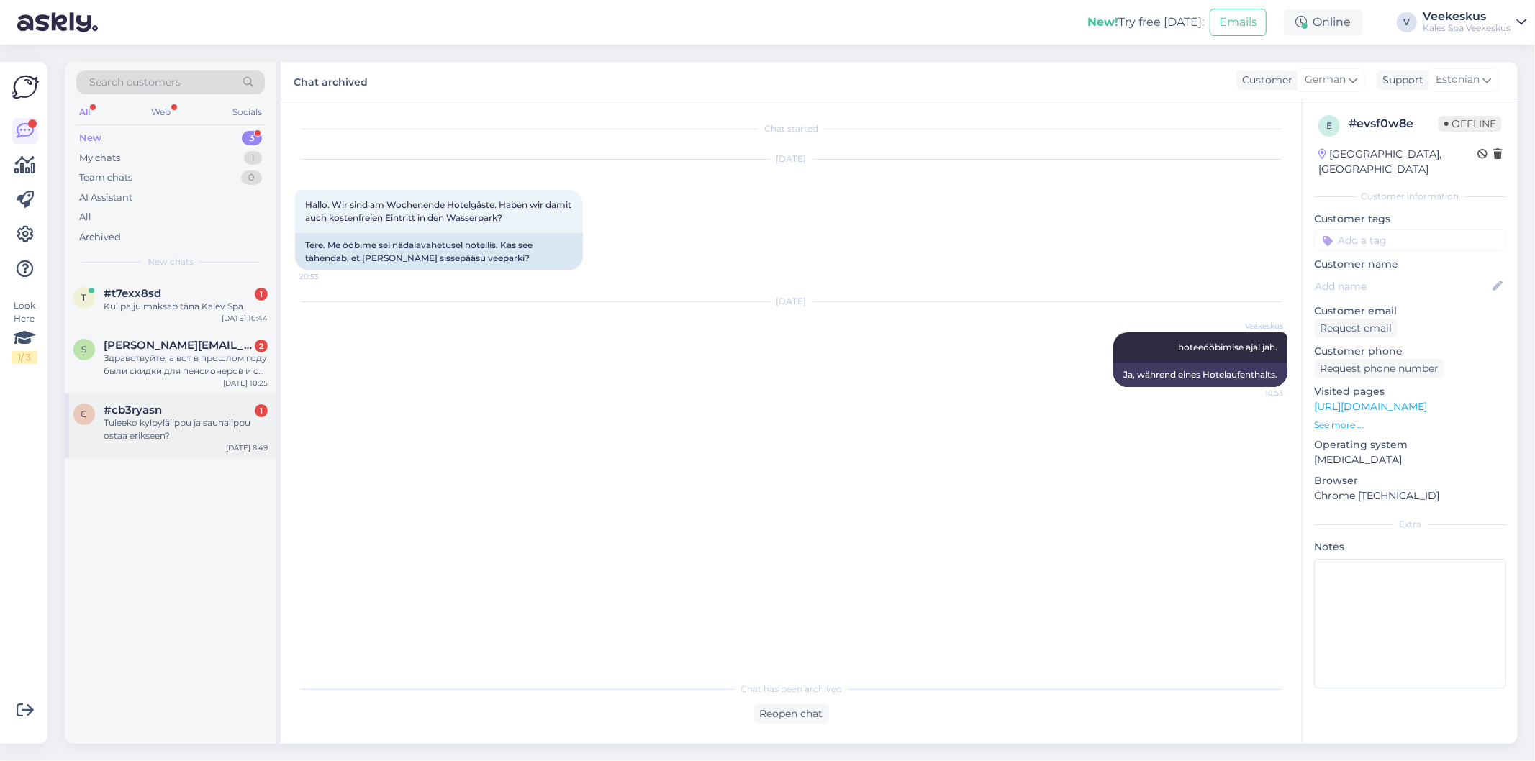
click at [161, 430] on div "Tuleeko kylpylälippu ja saunalippu ostaa erikseen?" at bounding box center [186, 430] width 164 height 26
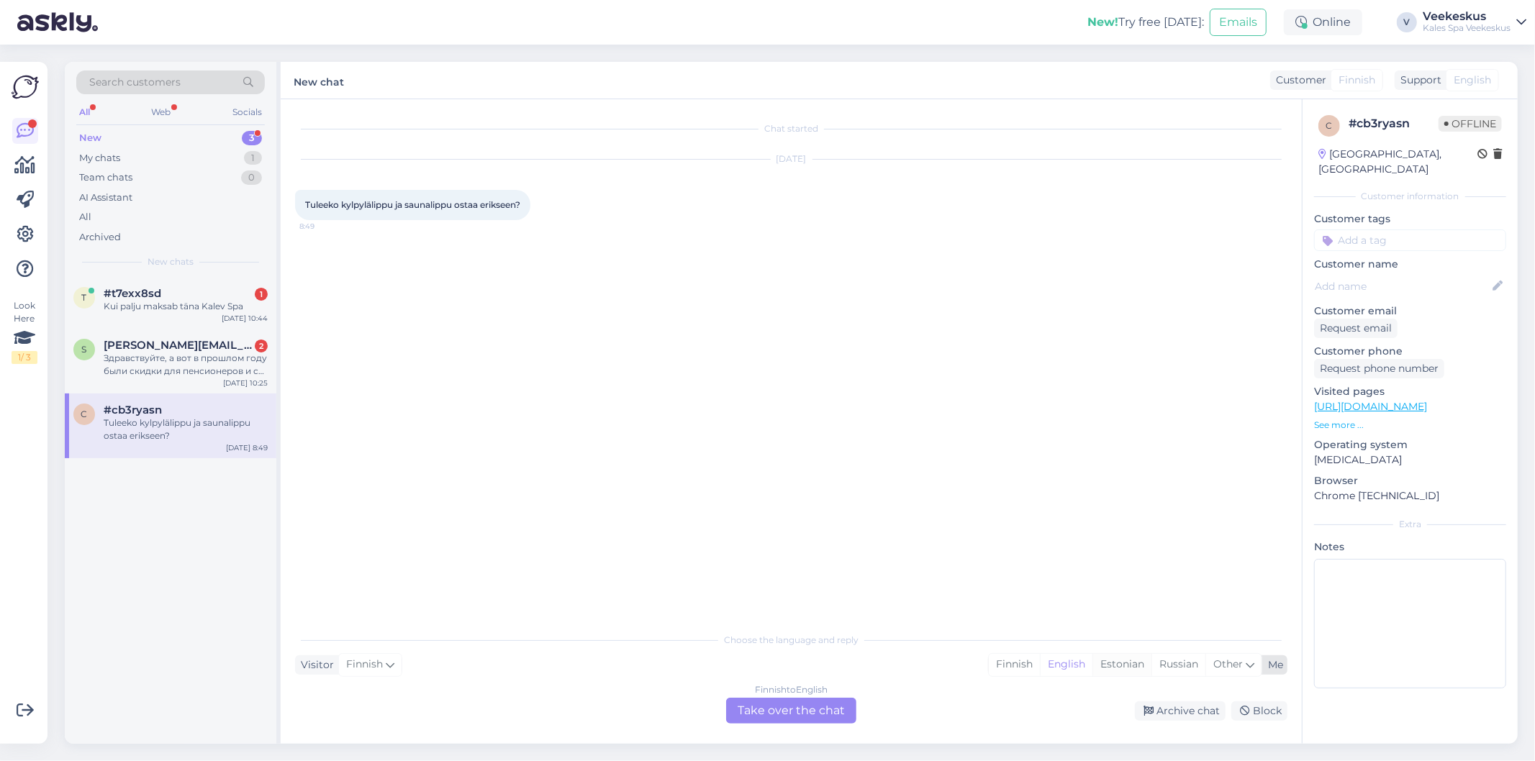
click at [1127, 664] on div "Estonian" at bounding box center [1122, 665] width 59 height 22
click at [777, 713] on div "Finnish to Estonian Take over the chat" at bounding box center [791, 711] width 130 height 26
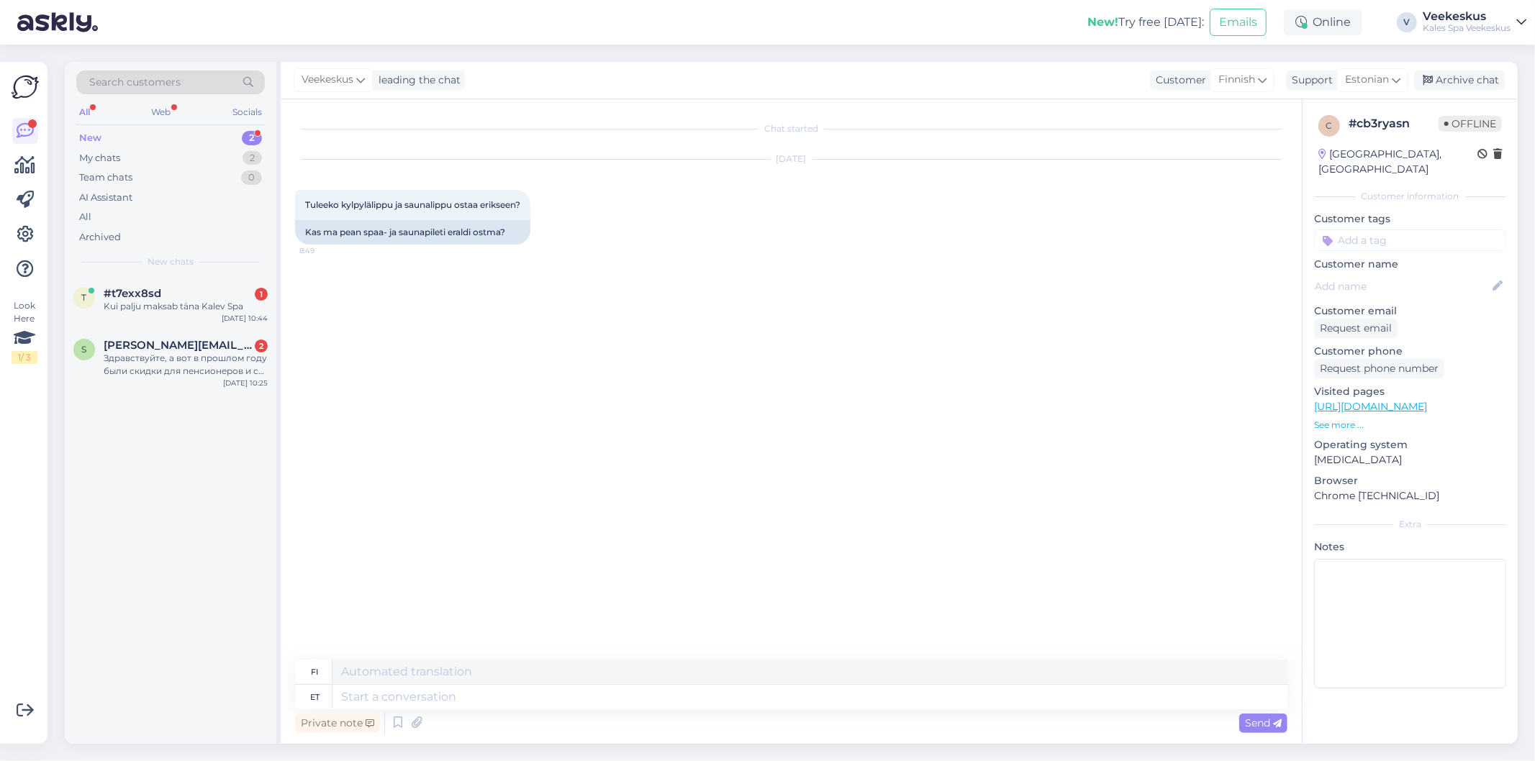
click at [550, 473] on div "Chat started [DATE] Tuleeko kylpylälippu ja saunalippu ostaa erikseen? 8:49 Kas…" at bounding box center [797, 380] width 1005 height 533
click at [783, 705] on textarea at bounding box center [810, 697] width 955 height 24
type textarea "sauna-oaasis ja"
type textarea "saunan keitaassa"
type textarea "sauna-oaasis jah."
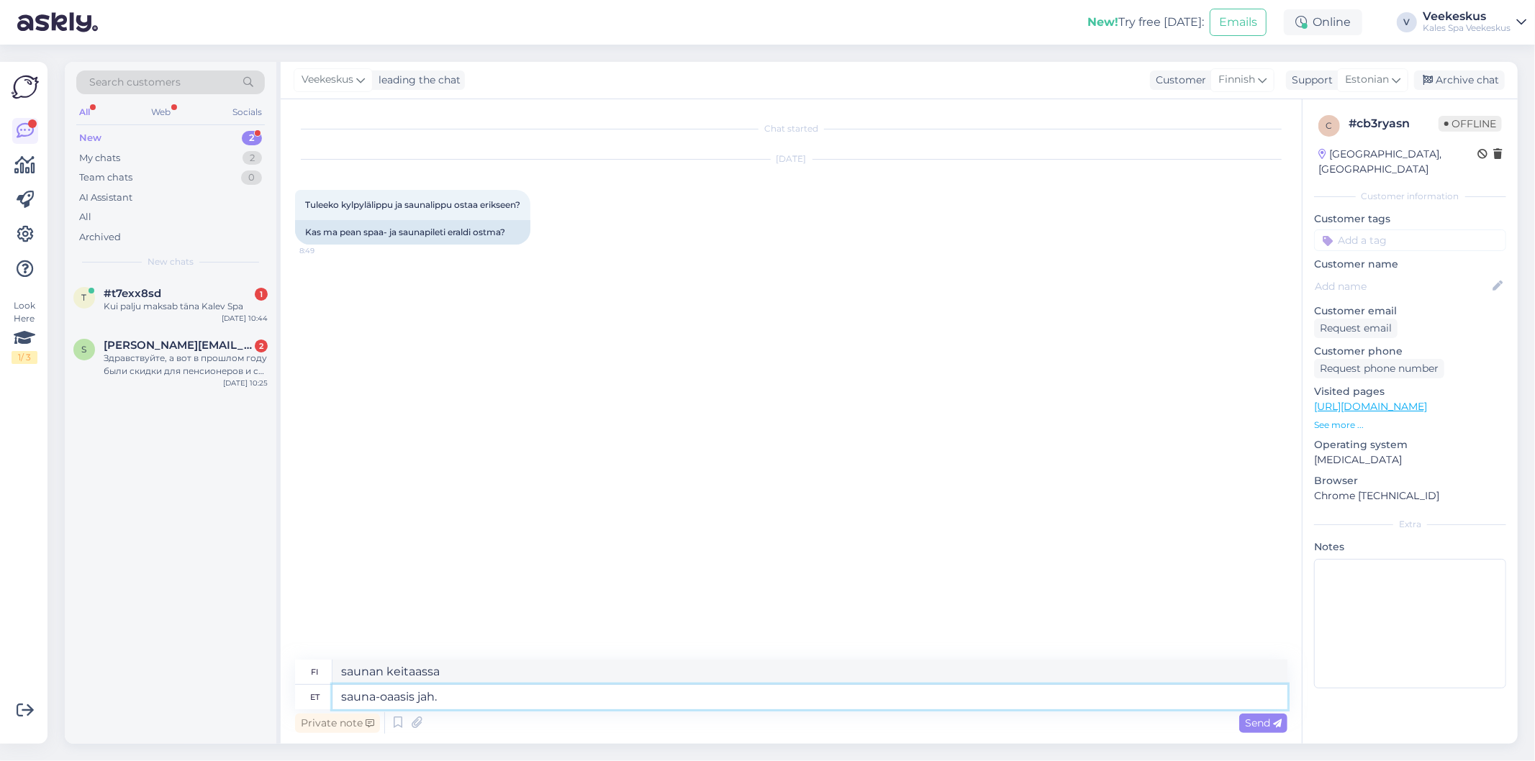
type textarea "saunakeitaassa, kyllä."
type textarea "sauna-oaasis jah."
click at [1265, 728] on span "Send" at bounding box center [1263, 723] width 37 height 13
click at [1452, 77] on div "Archive chat" at bounding box center [1459, 80] width 91 height 19
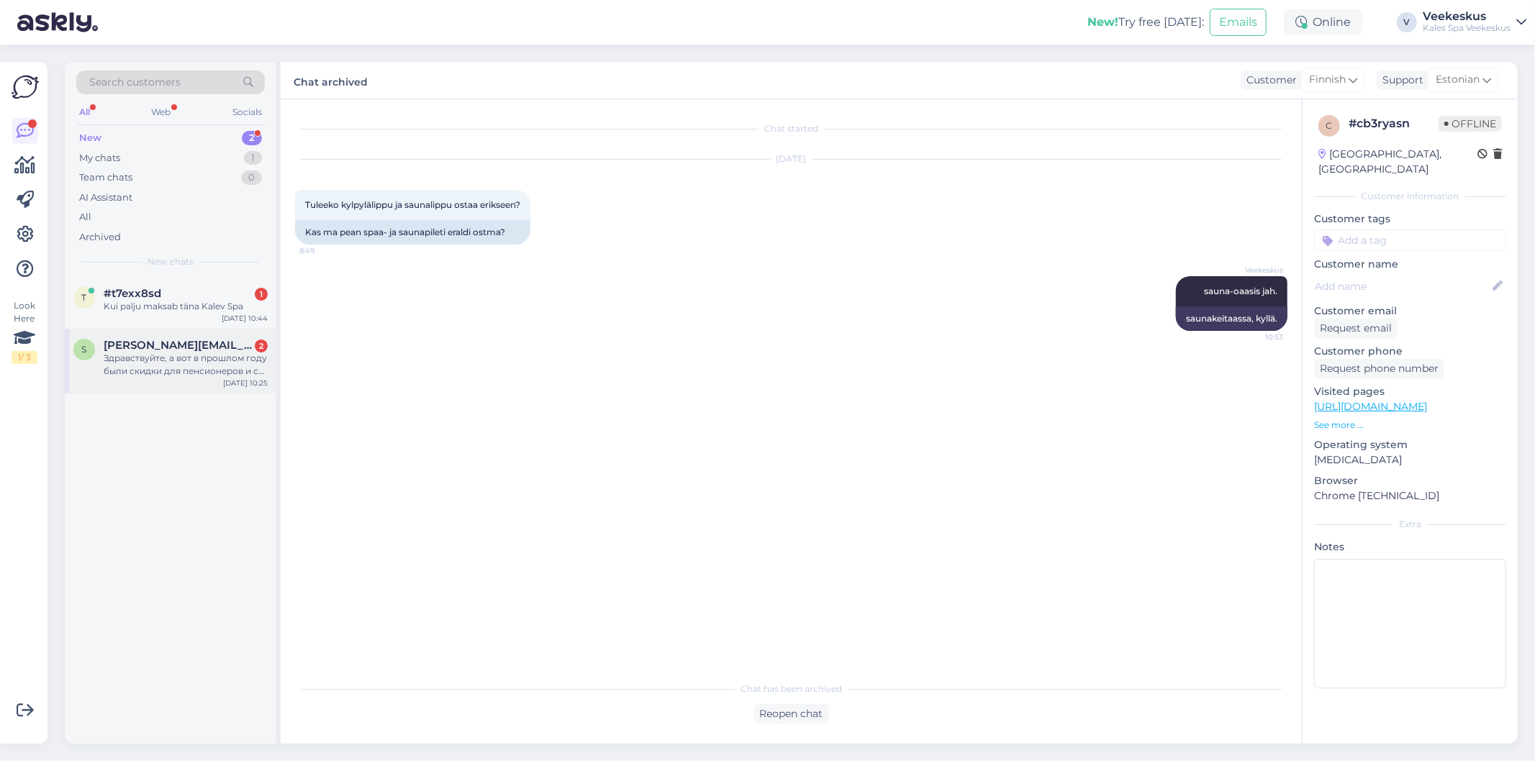
click at [188, 350] on span "[PERSON_NAME][EMAIL_ADDRESS][DOMAIN_NAME]" at bounding box center [179, 345] width 150 height 13
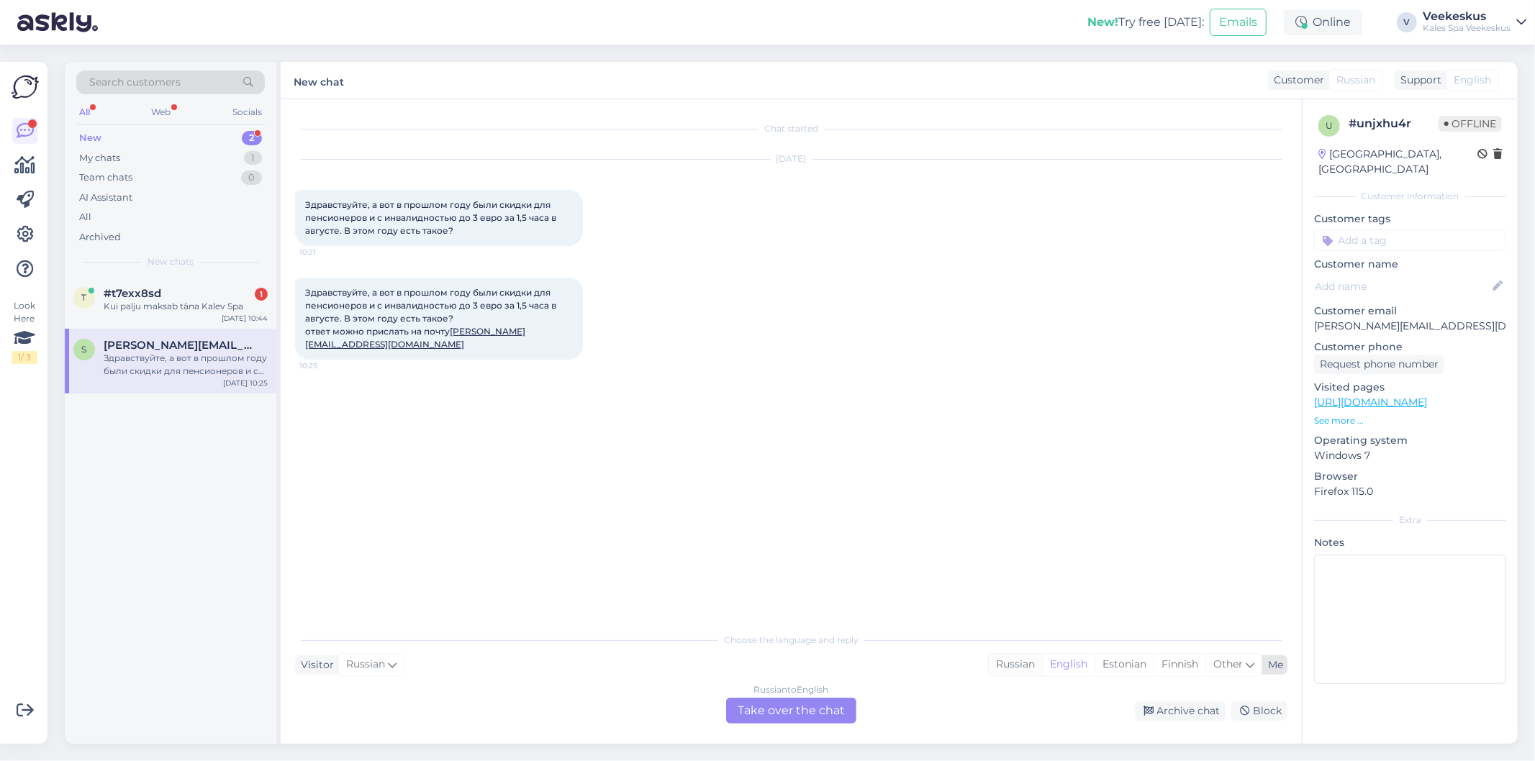
click at [997, 665] on div "Russian" at bounding box center [1015, 665] width 53 height 22
click at [797, 707] on div "Russian to Russian Take over the chat" at bounding box center [791, 711] width 130 height 26
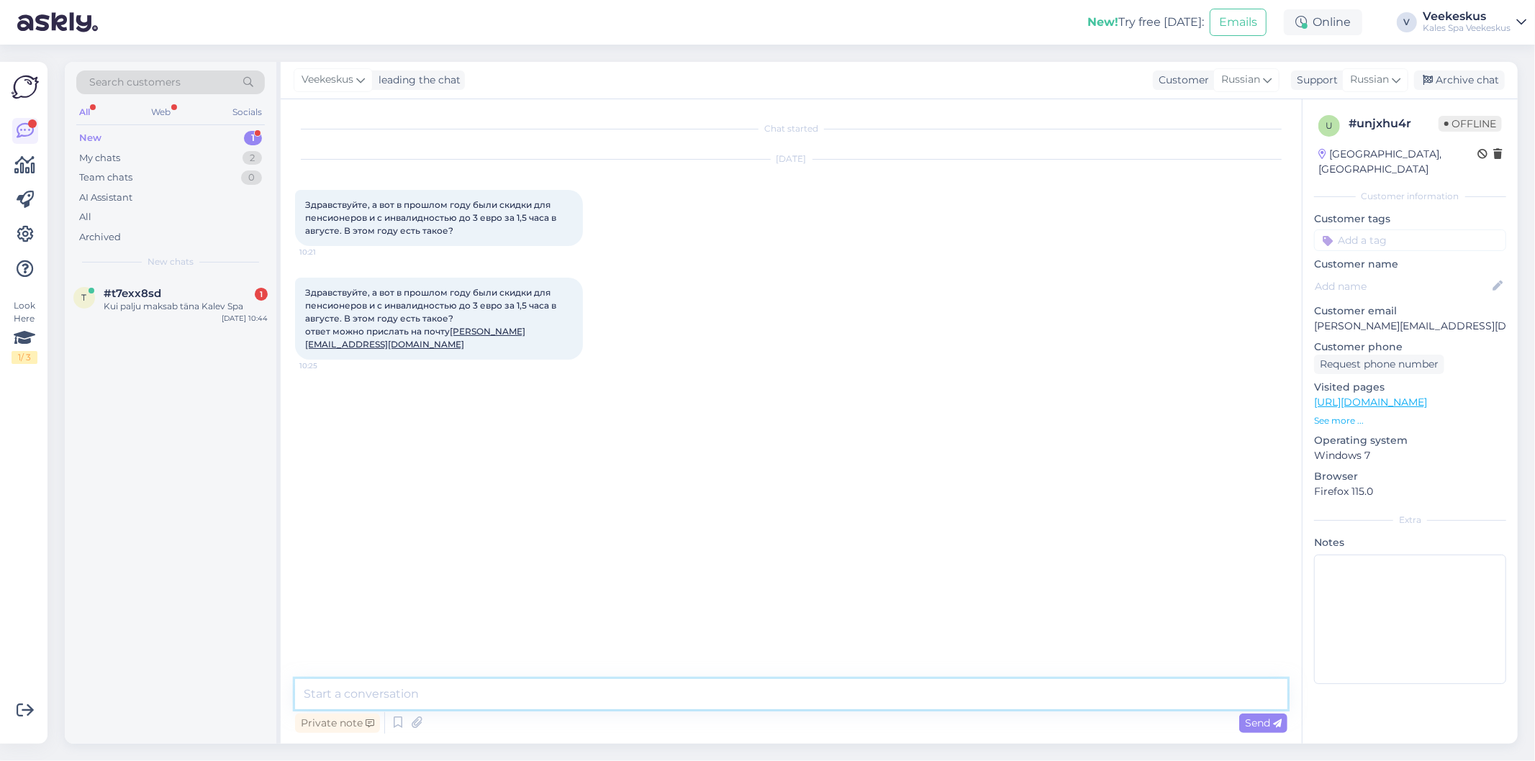
click at [796, 700] on textarea at bounding box center [791, 694] width 992 height 30
type textarea "скорее всего вы переапутали водгый центр. у нас таких цен никогда не было."
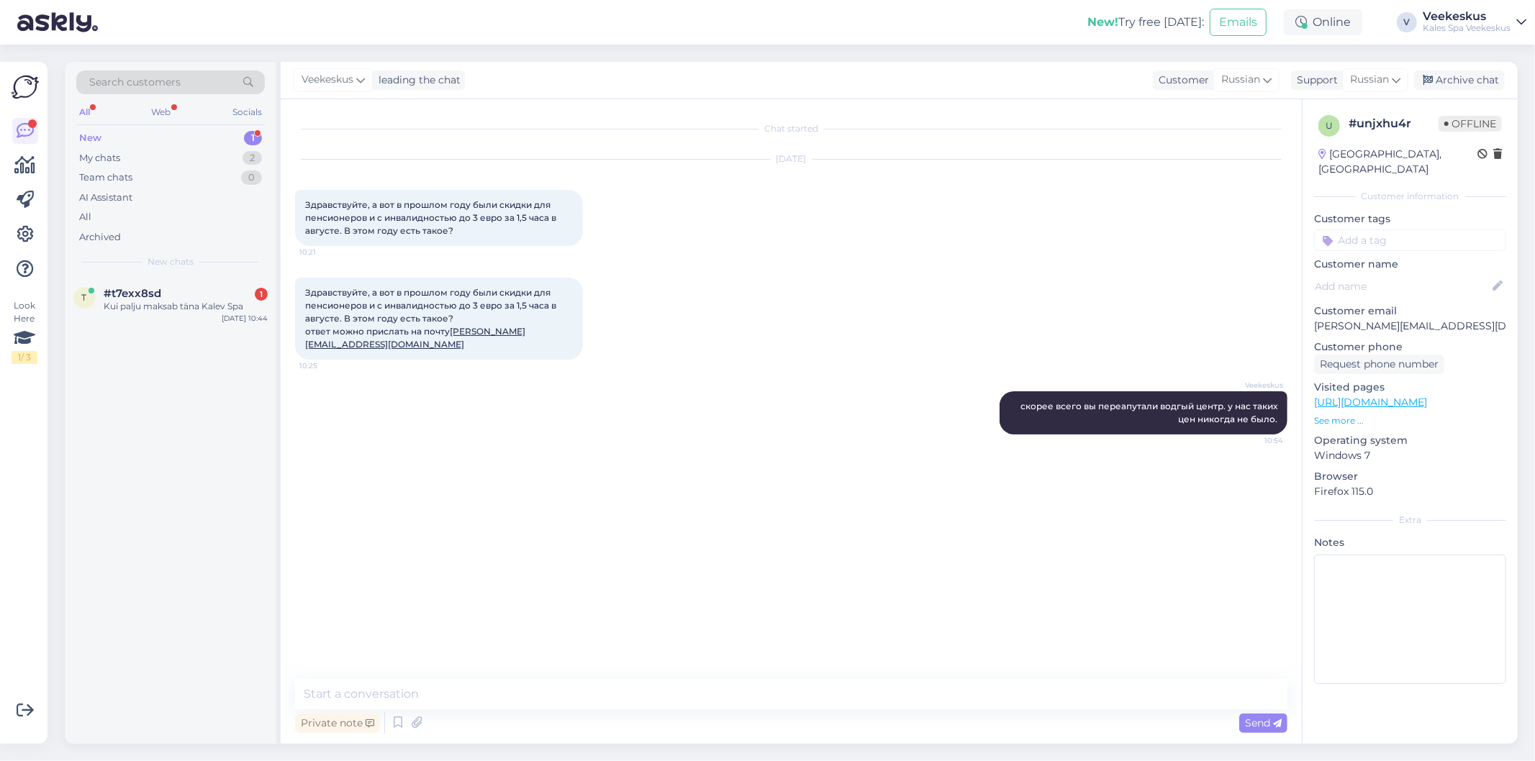
click at [1465, 68] on div "Veekeskus leading the chat Customer Russian Support Russian Archive chat" at bounding box center [899, 80] width 1237 height 37
click at [1465, 81] on div "Archive chat" at bounding box center [1459, 80] width 91 height 19
click at [190, 307] on div "Kui palju maksab täna Kalev Spa" at bounding box center [186, 306] width 164 height 13
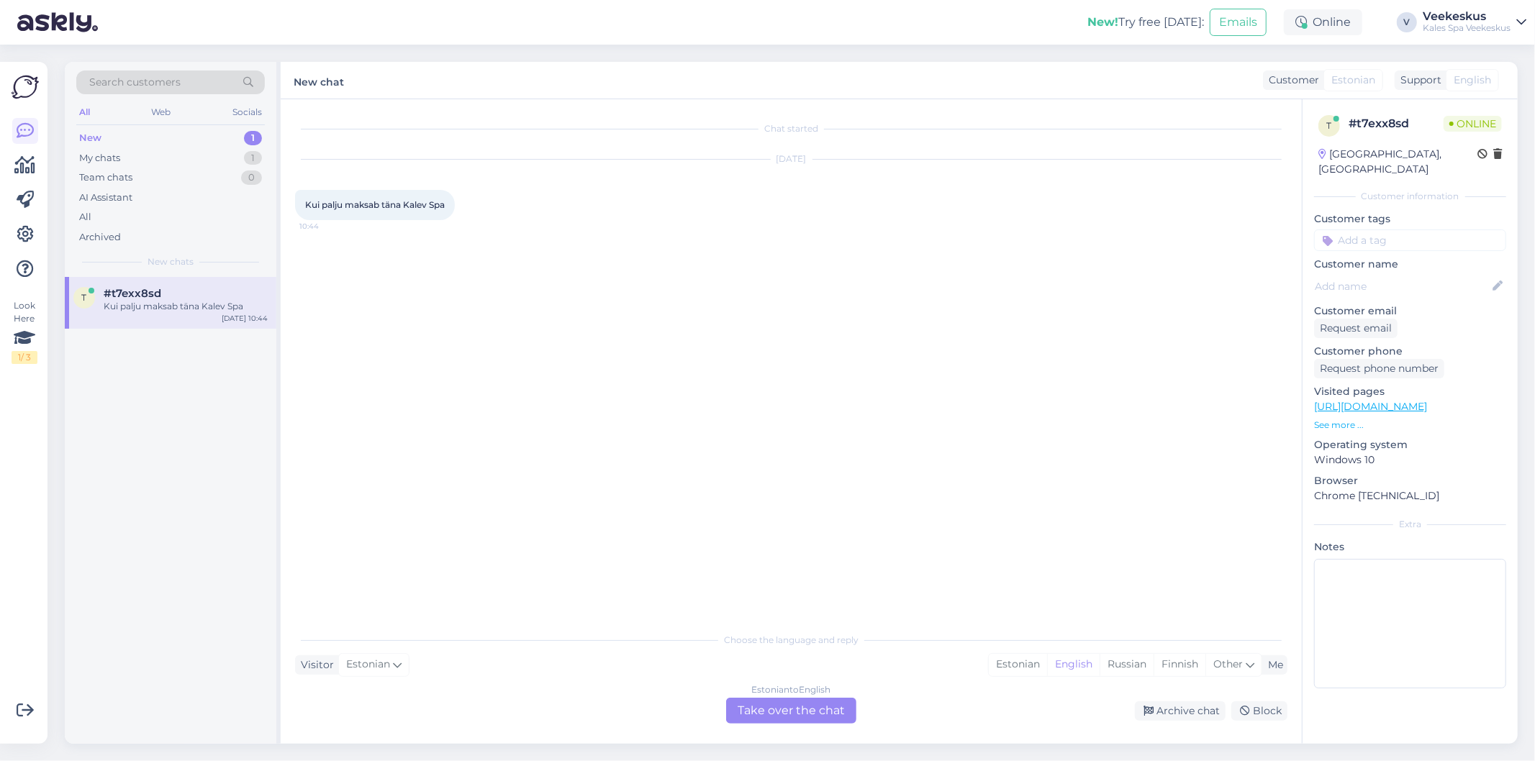
click at [838, 707] on div "Estonian to English Take over the chat" at bounding box center [791, 711] width 130 height 26
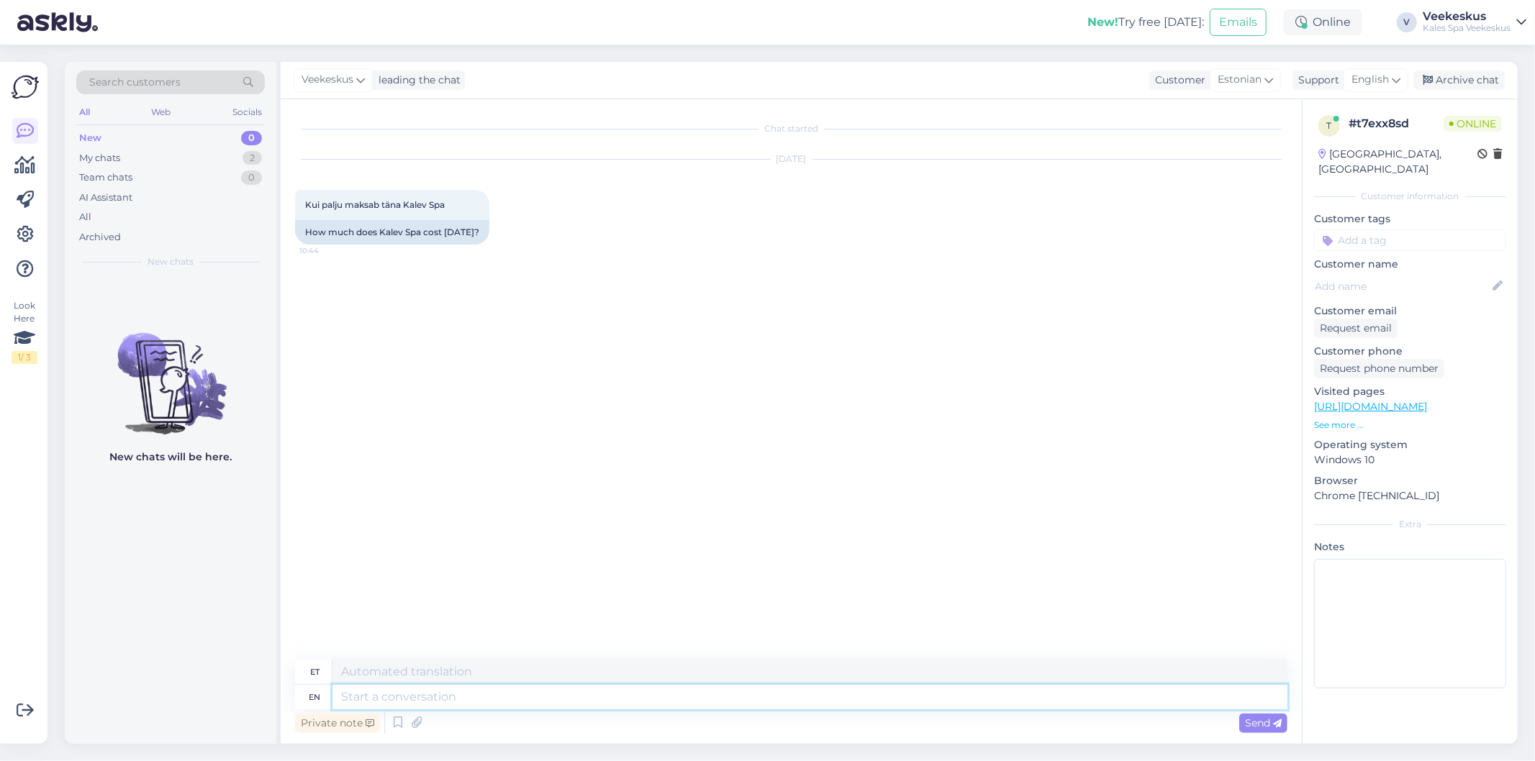
click at [1084, 707] on textarea at bounding box center [810, 697] width 955 height 24
click at [727, 696] on textarea at bounding box center [810, 697] width 955 height 24
paste textarea "Riiklikel pühadel ja Eesti koolivaheaegadel rakendatakse nädalavahetuse [DEMOGR…"
type textarea "Riiklikel pühadel ja Eesti koolivaheaegadel rakendatakse nädalavahetuse [DEMOGR…"
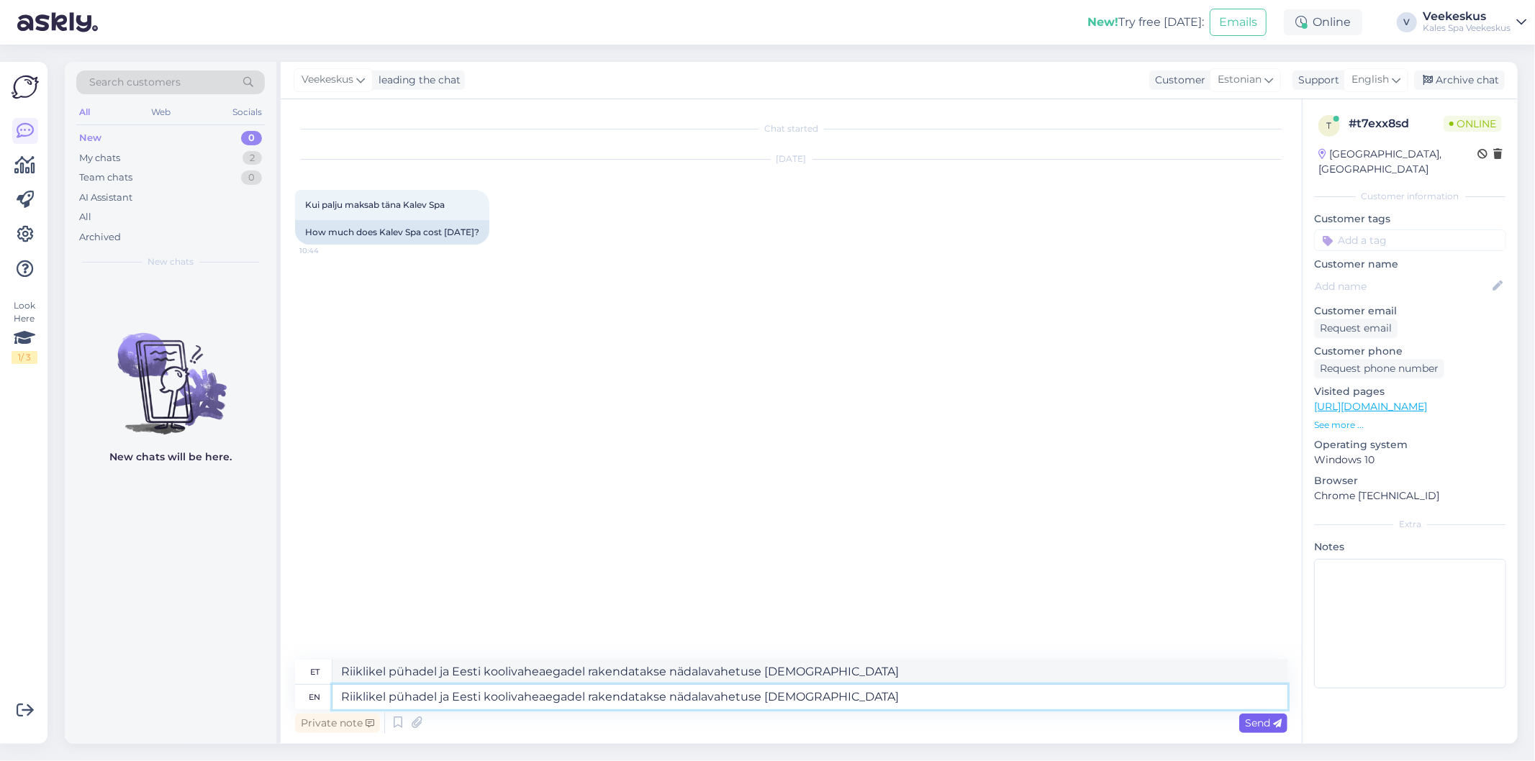
type textarea "Riiklikel pühadel ja Eesti koolivaheaegadel rakendatakse nädalavahetuse [DEMOGR…"
click at [1257, 723] on span "Send" at bounding box center [1263, 723] width 37 height 13
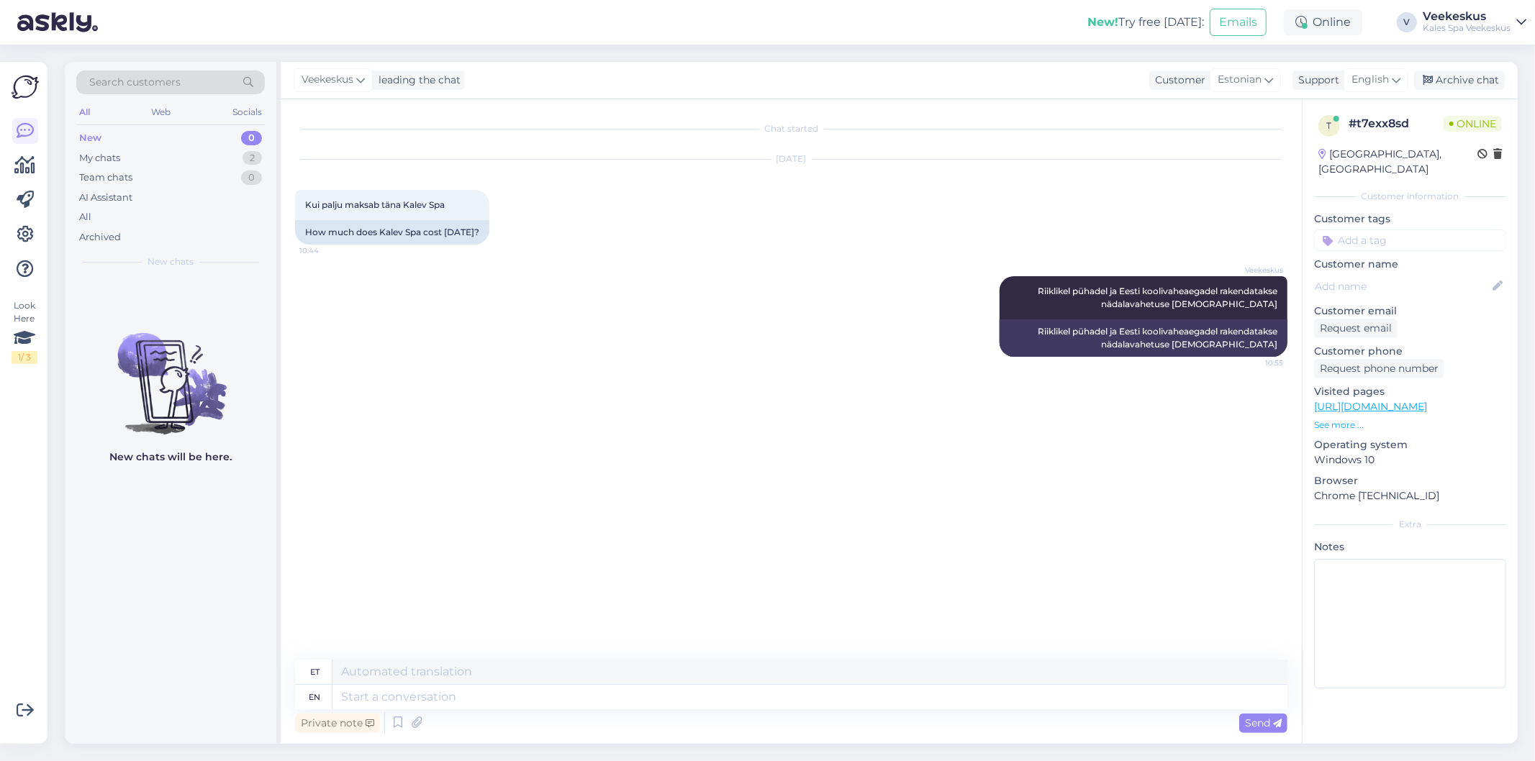
click at [672, 487] on div "Chat started [DATE] Kui palju maksab täna Kalev Spa 10:44 How much does Kalev S…" at bounding box center [797, 380] width 1005 height 533
click at [1128, 566] on div "Chat started [DATE] Kui palju maksab täna Kalev Spa 10:44 How much does Kalev S…" at bounding box center [797, 380] width 1005 height 533
click at [1116, 620] on div "Chat started [DATE] Kui palju maksab täna Kalev Spa 10:44 How much does Kalev S…" at bounding box center [797, 380] width 1005 height 533
click at [865, 688] on textarea at bounding box center [810, 697] width 955 height 24
paste textarea "[URL][DOMAIN_NAME]"
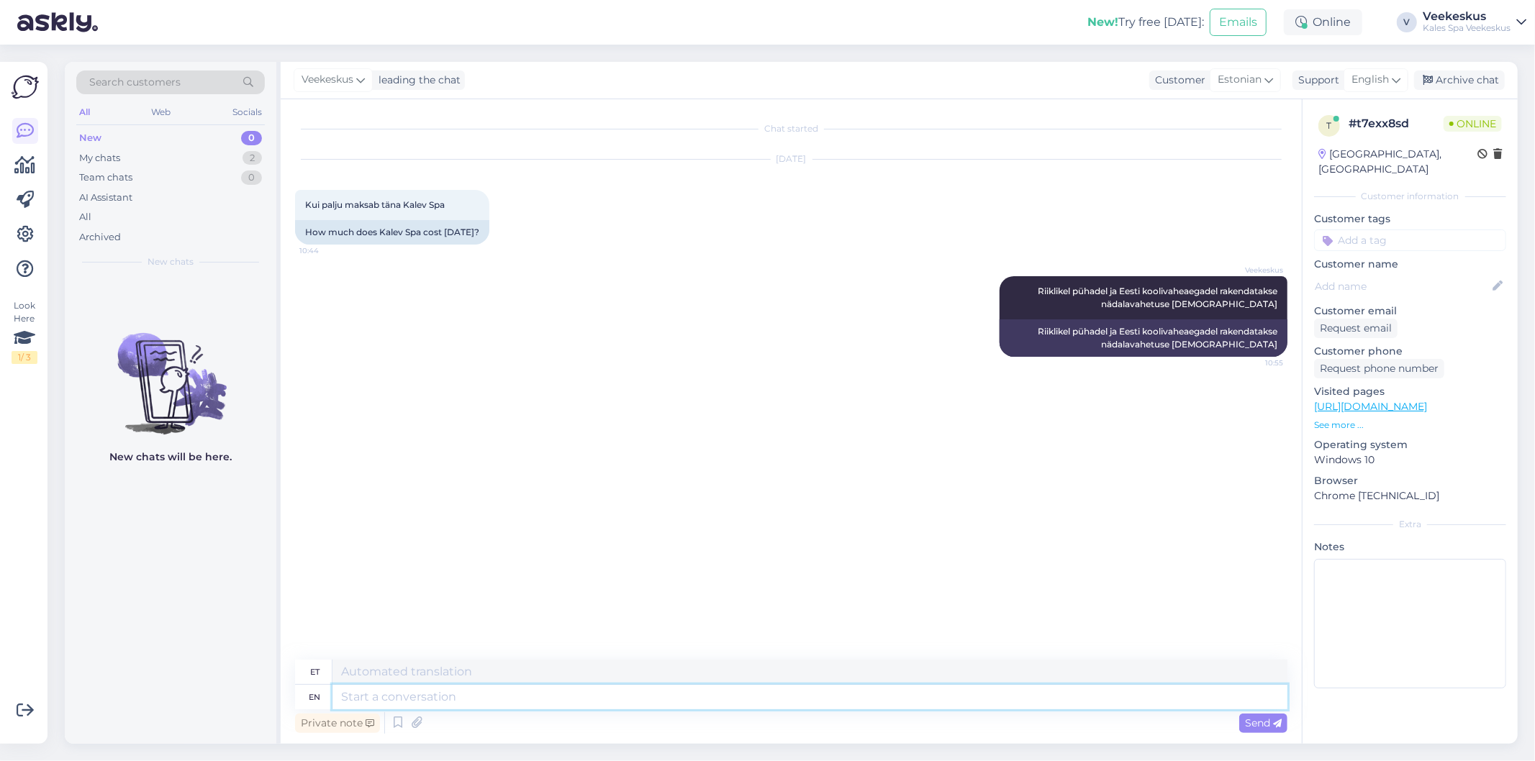
type textarea "[URL][DOMAIN_NAME]"
click at [728, 693] on textarea "[URL][DOMAIN_NAME]" at bounding box center [810, 697] width 955 height 24
type textarea "[URL][DOMAIN_NAME]"
click at [1265, 724] on span "Send" at bounding box center [1263, 723] width 37 height 13
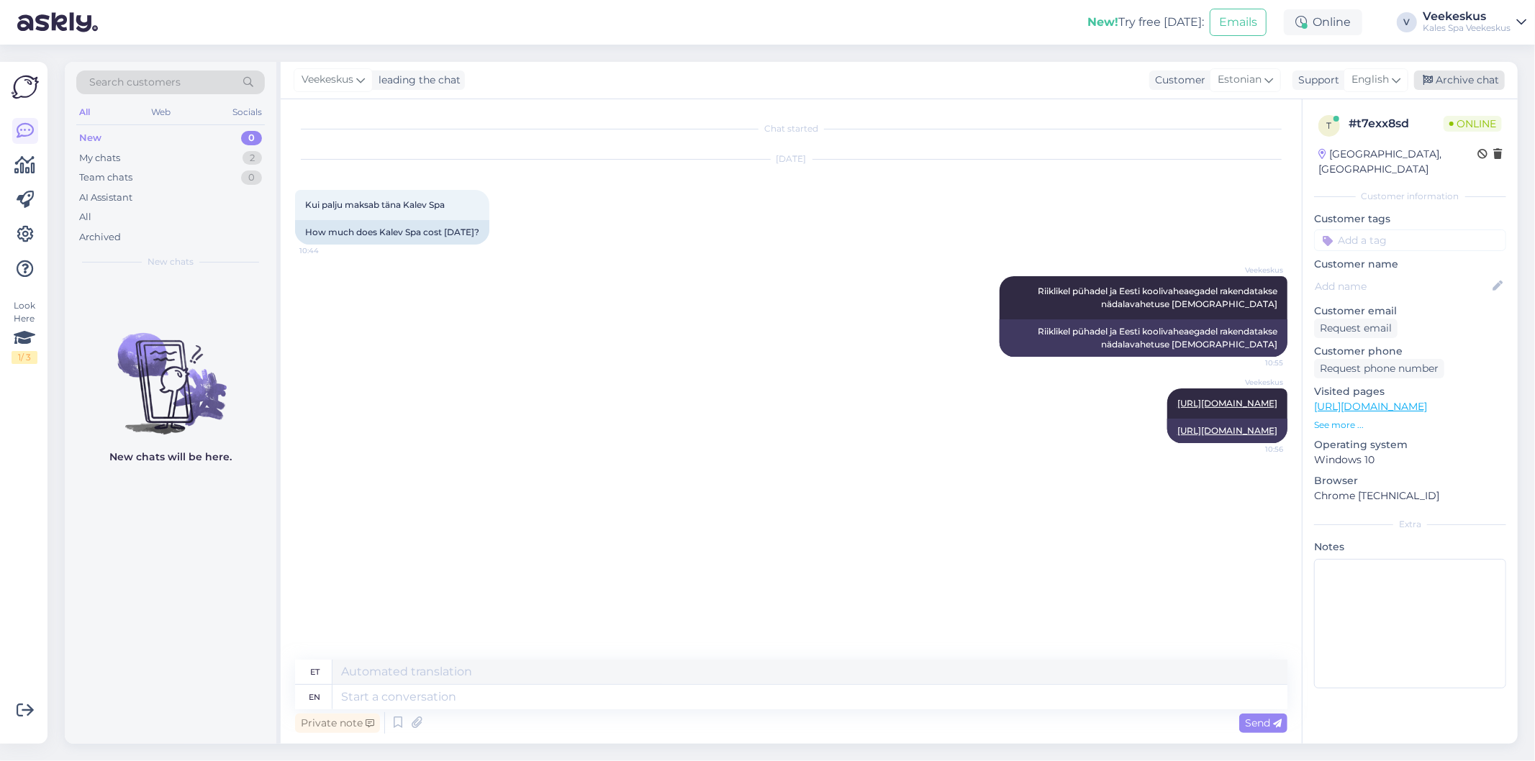
click at [1478, 83] on div "Archive chat" at bounding box center [1459, 80] width 91 height 19
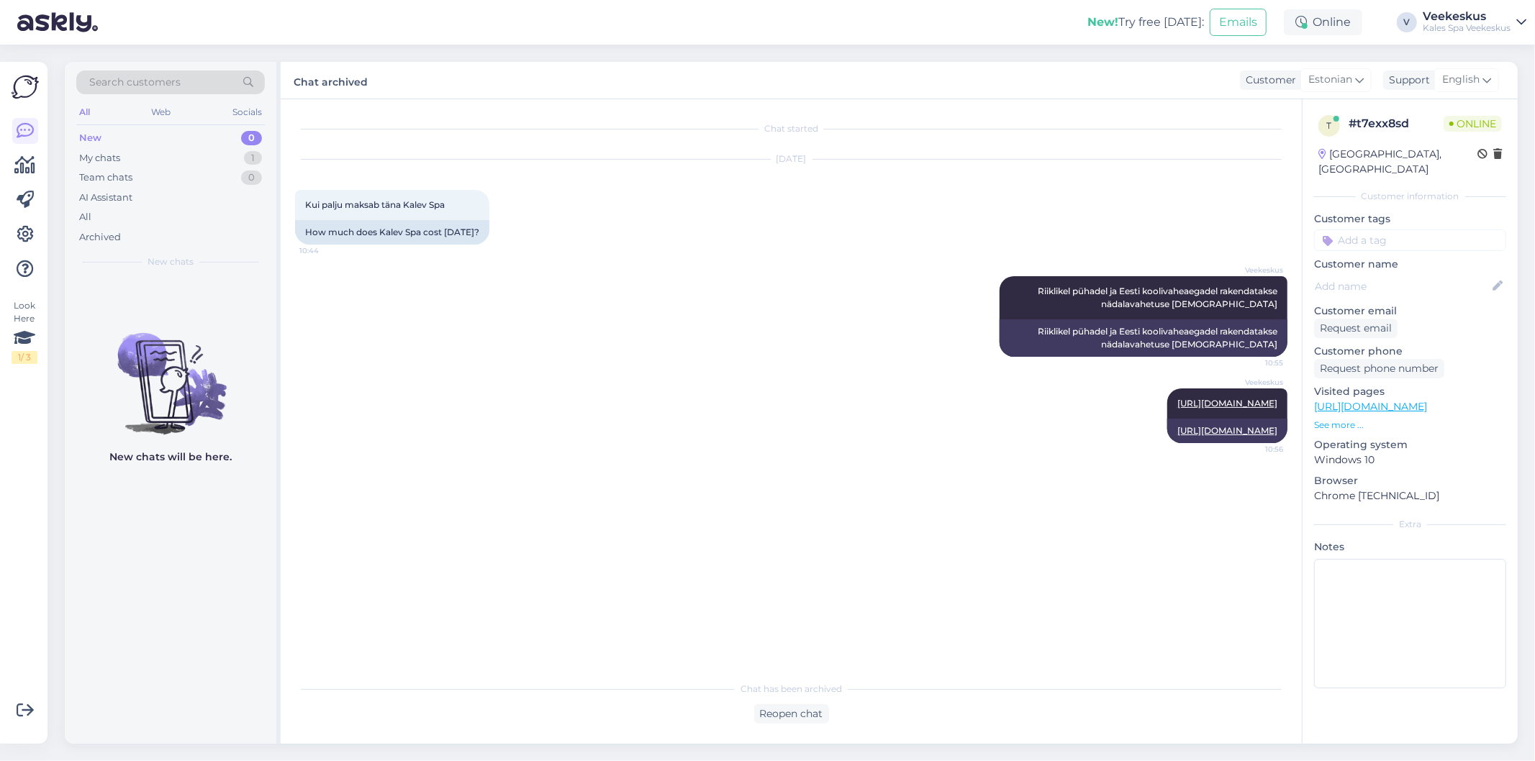
click at [168, 157] on div "My chats 1" at bounding box center [170, 158] width 189 height 20
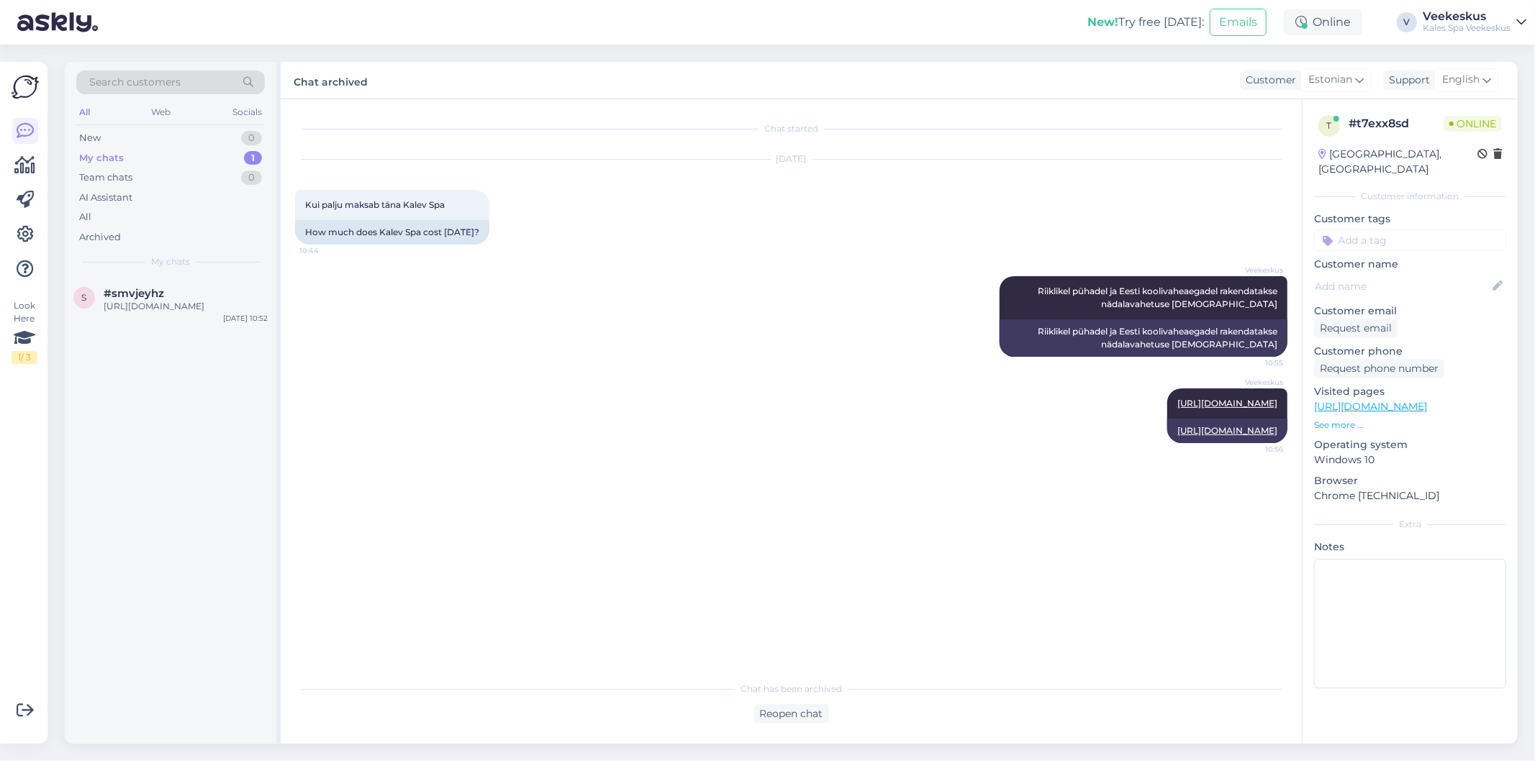
click at [197, 307] on div "[URL][DOMAIN_NAME]" at bounding box center [186, 306] width 164 height 13
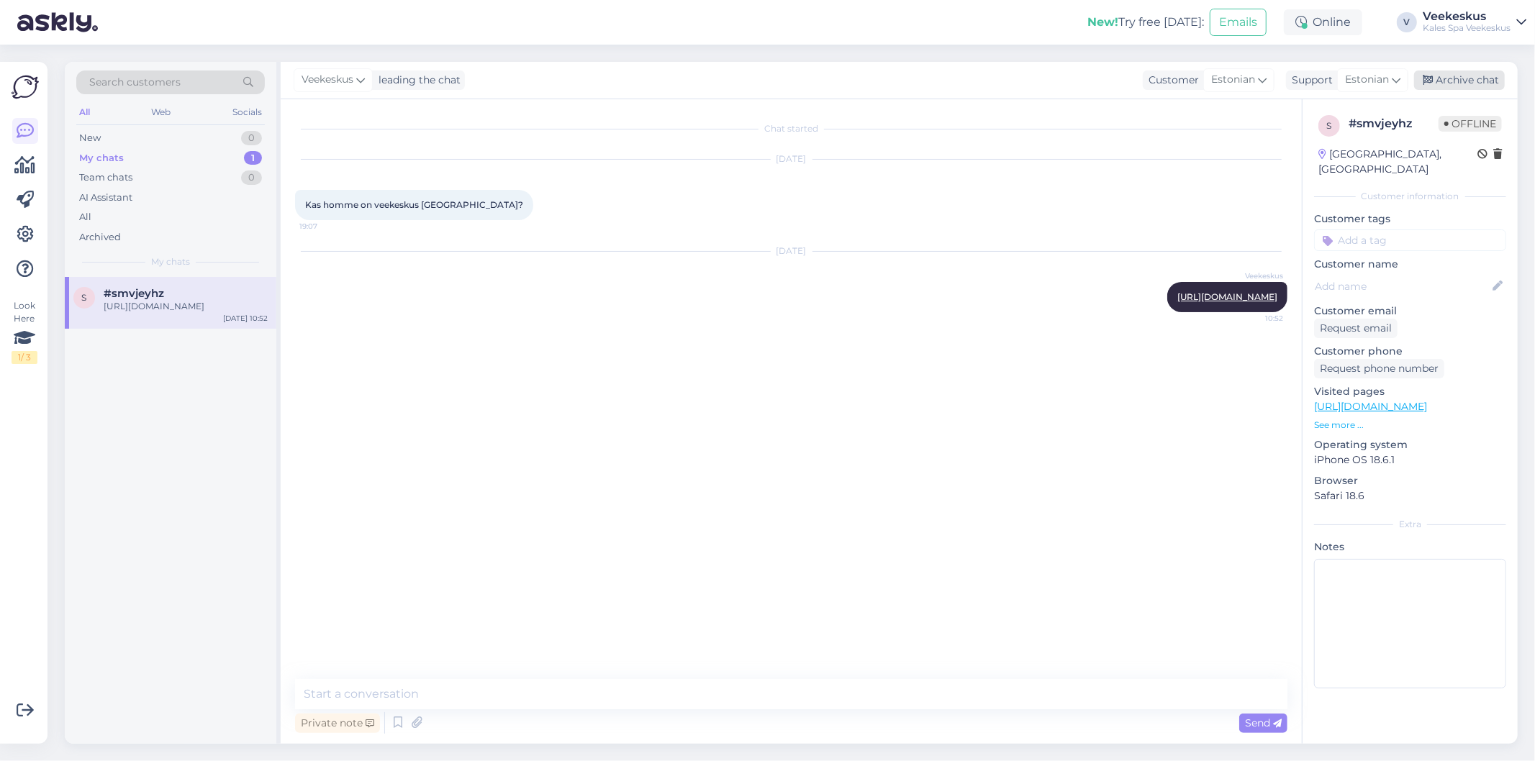
click at [1481, 75] on div "Archive chat" at bounding box center [1459, 80] width 91 height 19
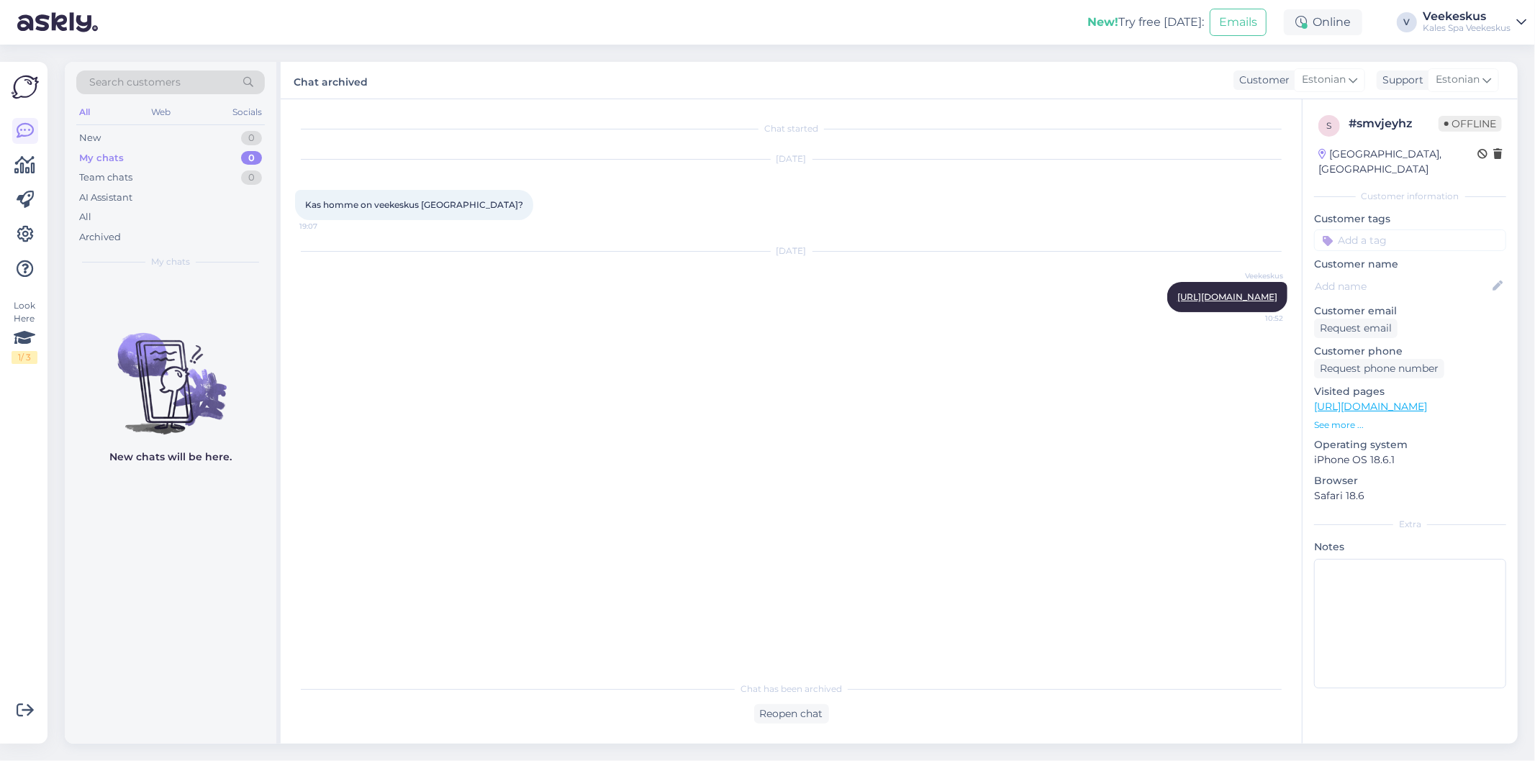
click at [514, 481] on div "Chat started [DATE] Kas homme on veekeskus [GEOGRAPHIC_DATA]? 19:07 [DATE] Veek…" at bounding box center [797, 388] width 1005 height 548
click at [810, 427] on div "Chat started [DATE] Kas homme on veekeskus [GEOGRAPHIC_DATA]? 19:07 [DATE] Veek…" at bounding box center [797, 388] width 1005 height 548
